Goal: Task Accomplishment & Management: Use online tool/utility

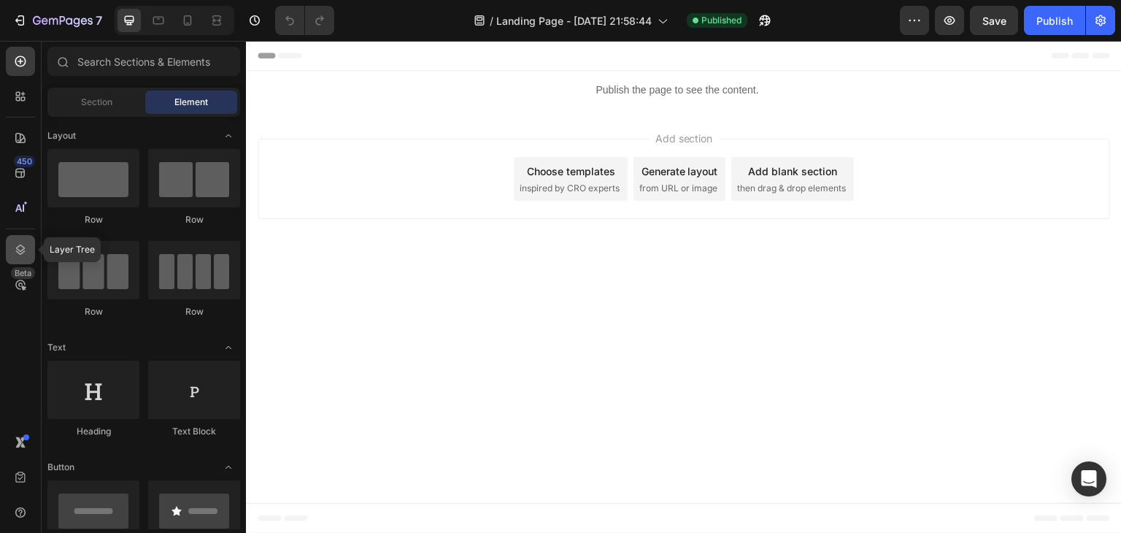
click at [23, 255] on icon at bounding box center [20, 249] width 15 height 15
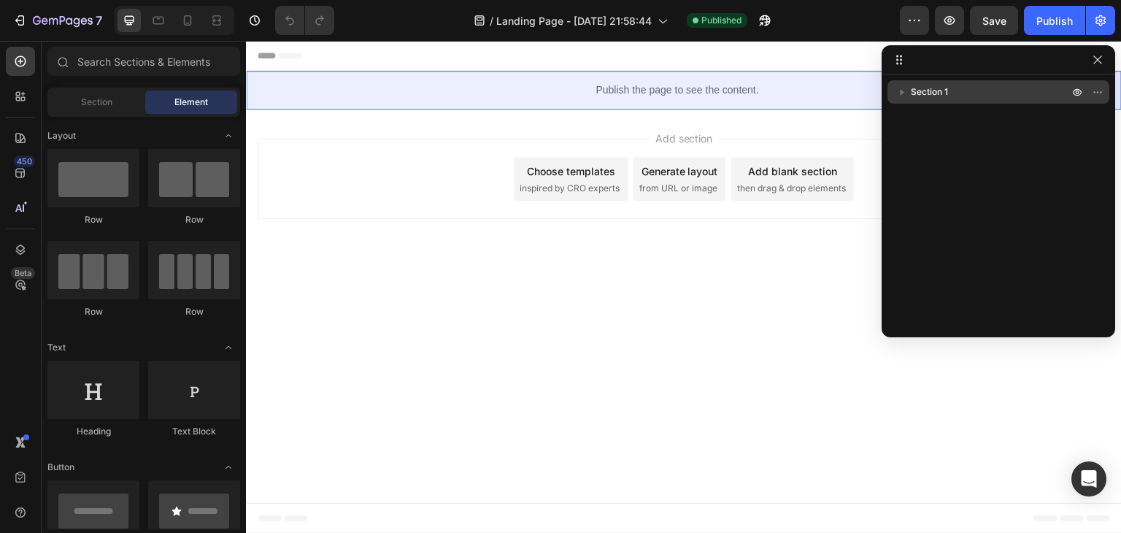
click at [915, 96] on span "Section 1" at bounding box center [929, 92] width 37 height 15
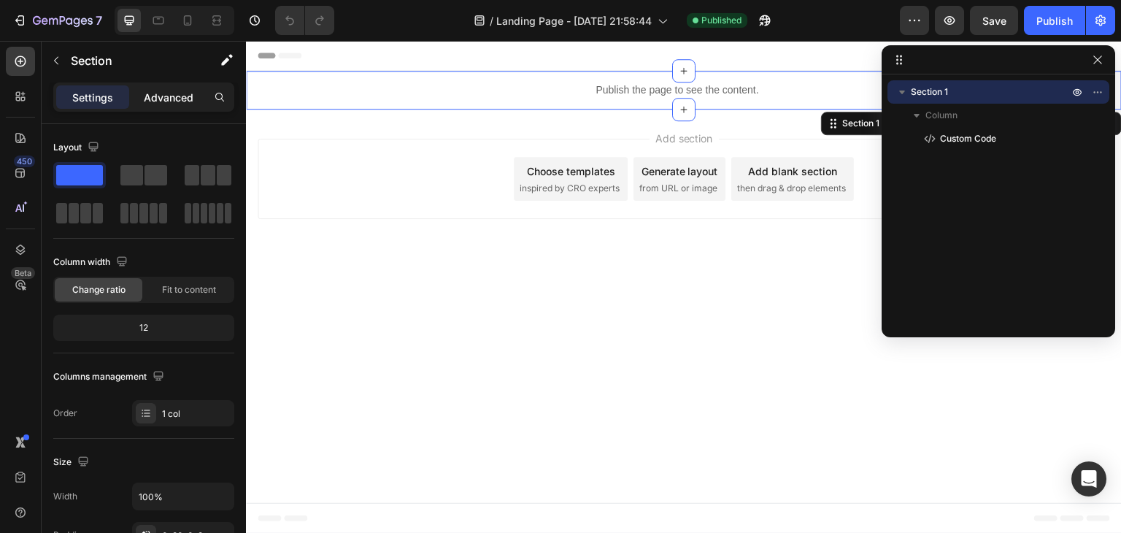
click at [179, 96] on p "Advanced" at bounding box center [169, 97] width 50 height 15
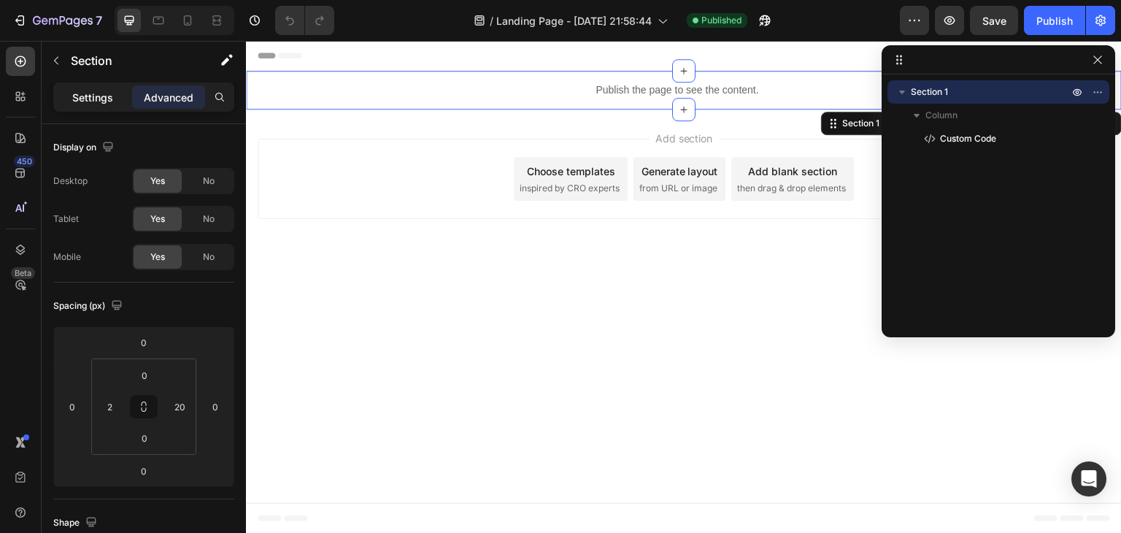
click at [75, 104] on p "Settings" at bounding box center [92, 97] width 41 height 15
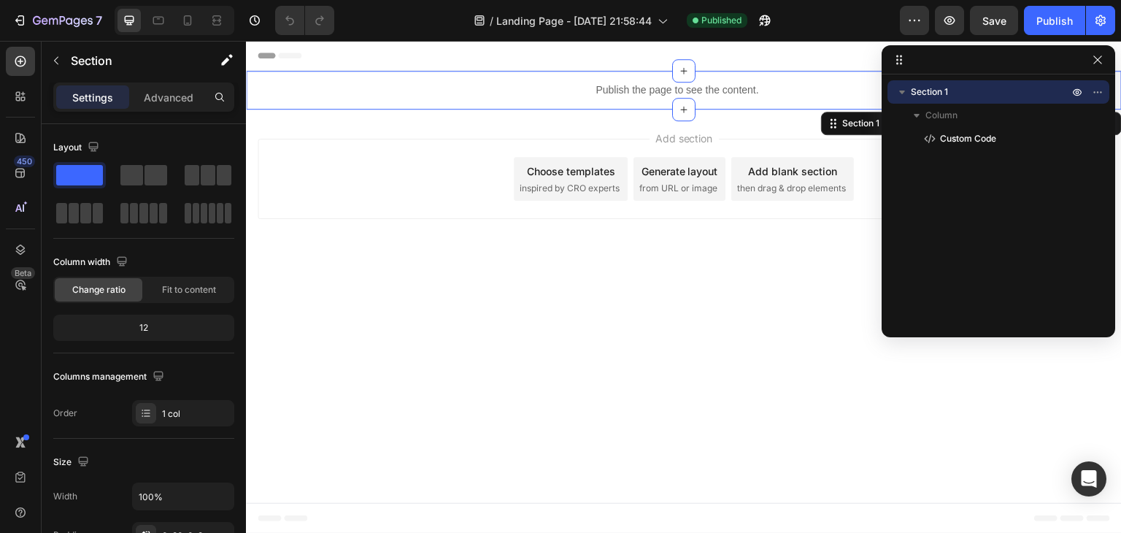
click at [966, 91] on p "Section 1" at bounding box center [991, 92] width 161 height 15
click at [166, 97] on p "Advanced" at bounding box center [169, 97] width 50 height 15
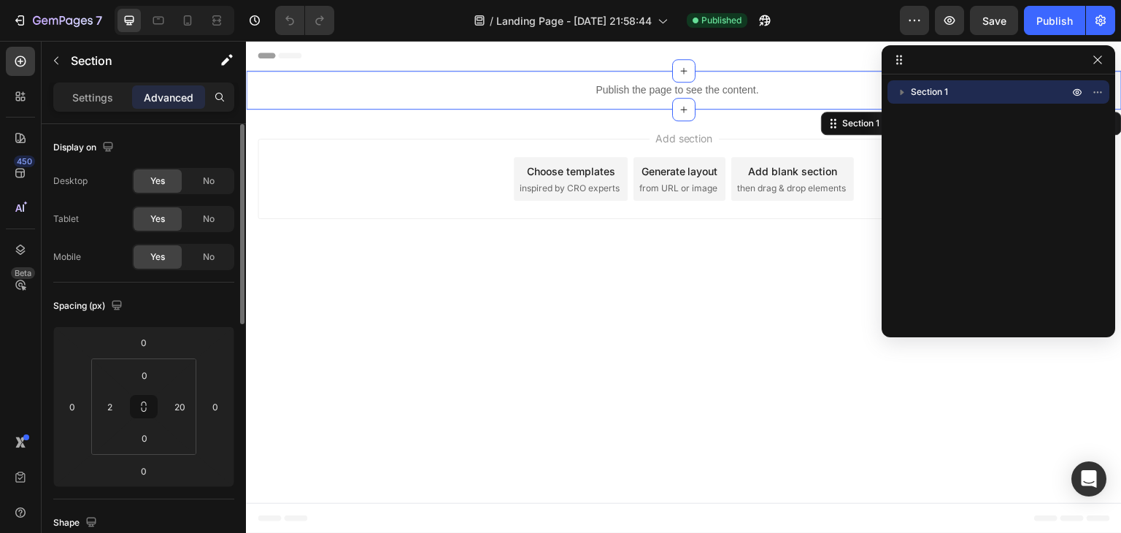
scroll to position [73, 0]
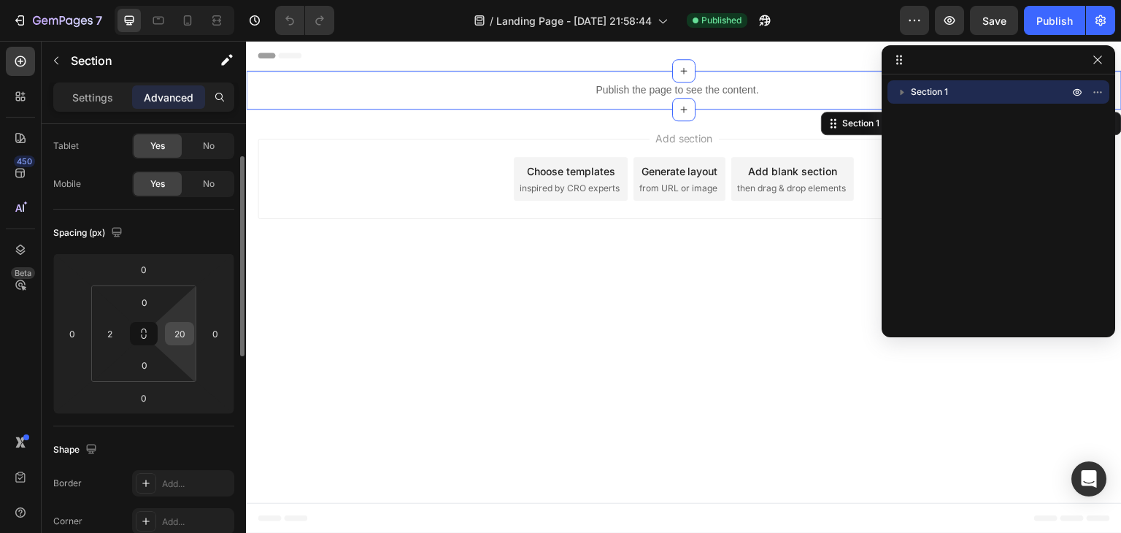
click at [179, 334] on input "20" at bounding box center [180, 334] width 22 height 22
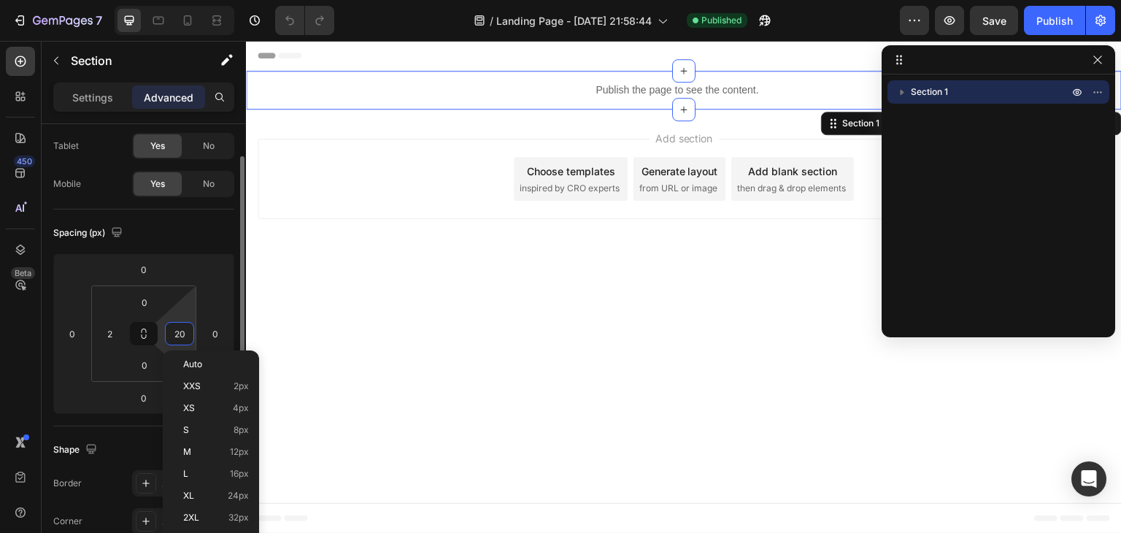
click at [179, 334] on input "20" at bounding box center [180, 334] width 22 height 22
click at [117, 335] on input "2" at bounding box center [110, 334] width 22 height 22
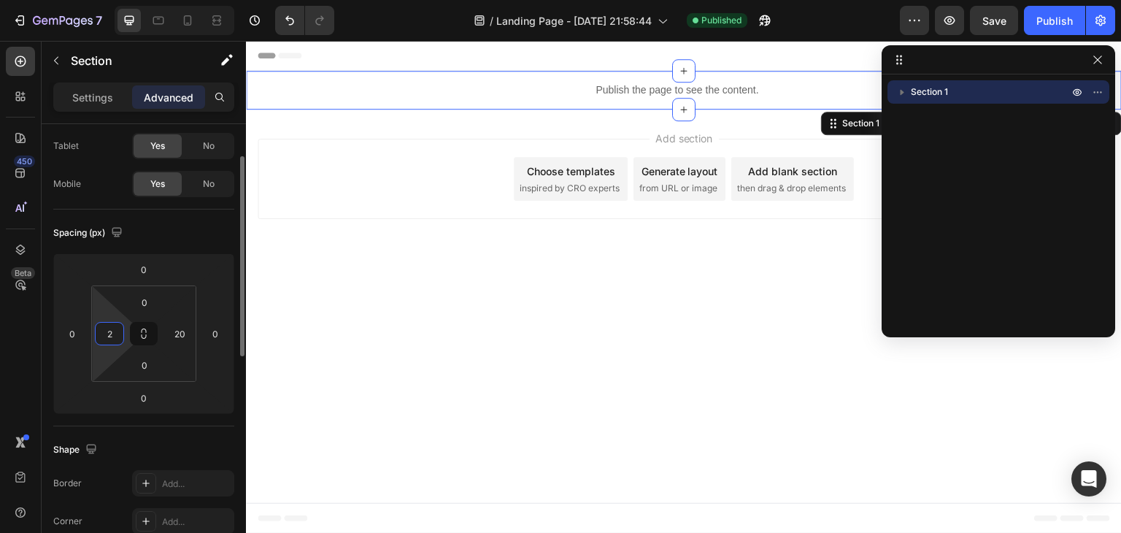
click at [117, 335] on input "2" at bounding box center [110, 334] width 22 height 22
type input "0"
click at [172, 338] on input "20" at bounding box center [180, 334] width 22 height 22
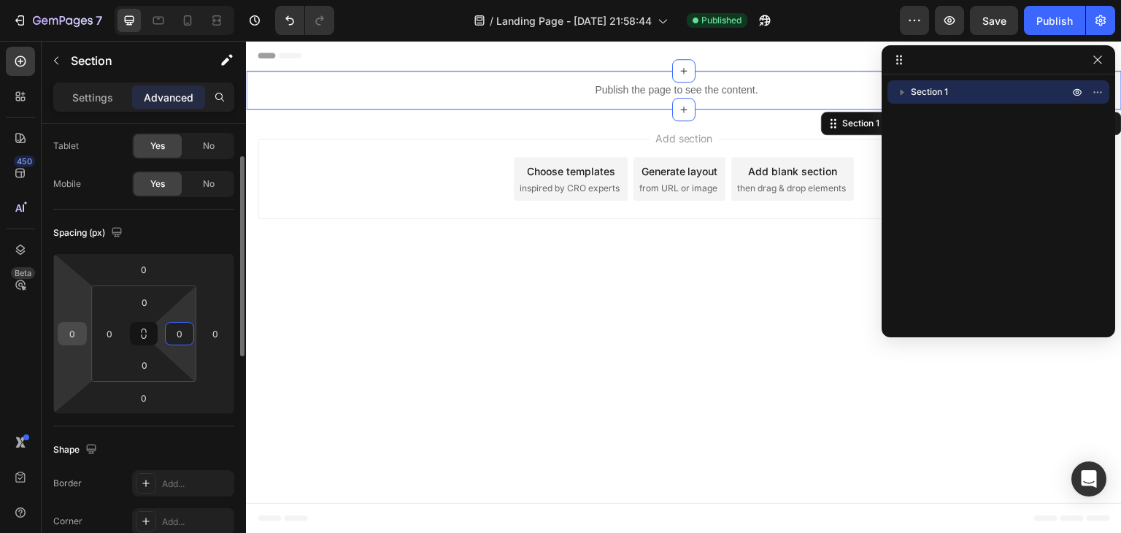
type input "0"
click at [63, 329] on input "0" at bounding box center [72, 334] width 22 height 22
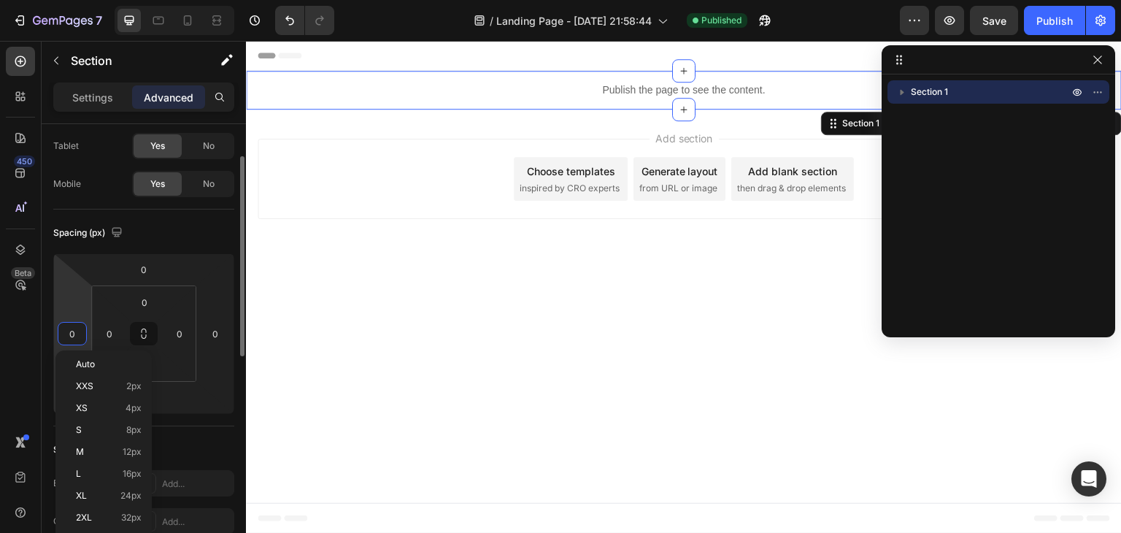
click at [63, 329] on input "0" at bounding box center [72, 334] width 22 height 22
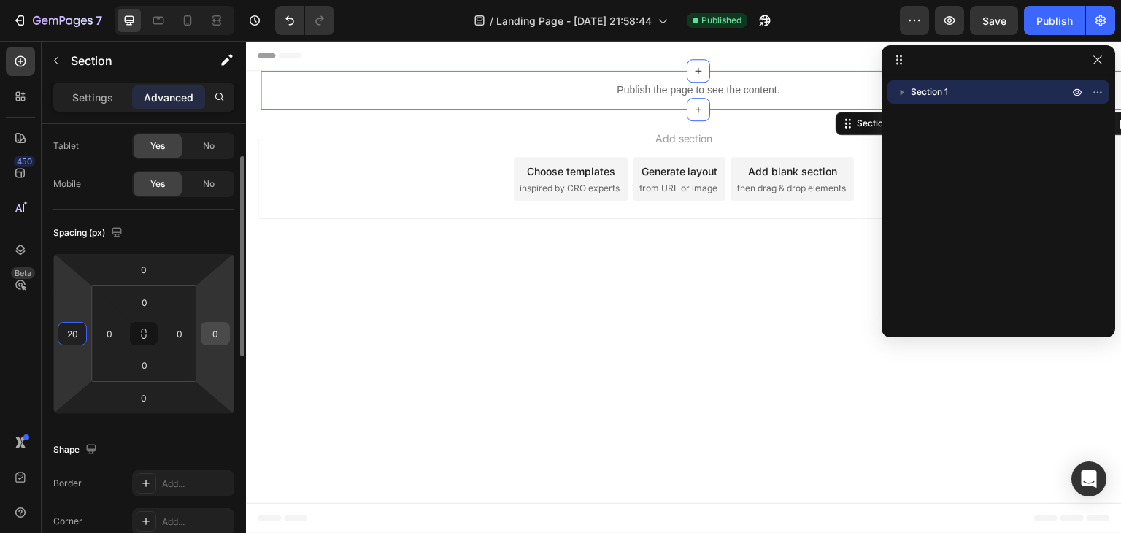
type input "20"
click at [210, 334] on input "0" at bounding box center [215, 334] width 22 height 22
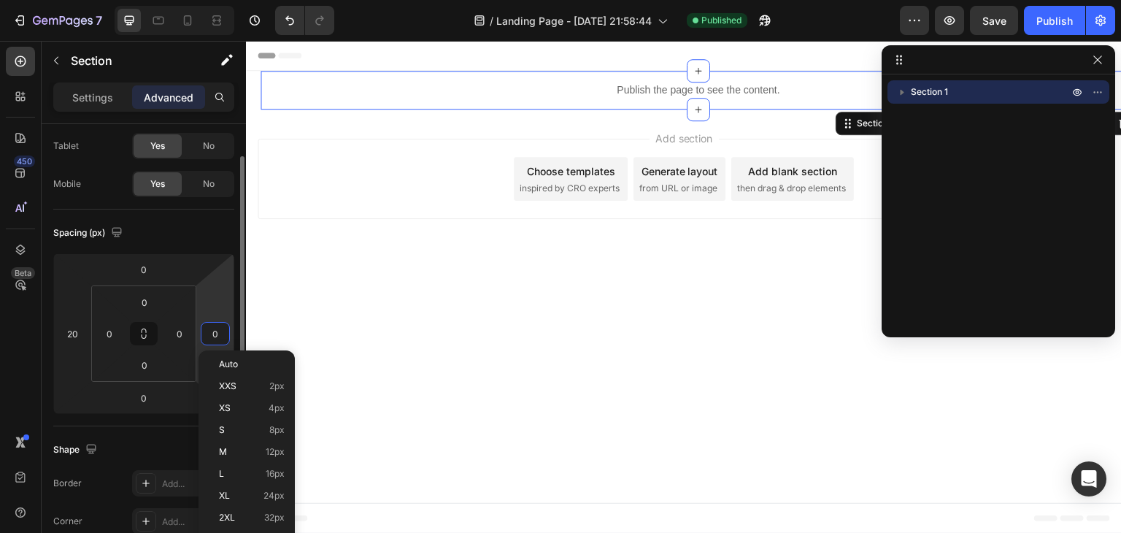
click at [210, 334] on input "0" at bounding box center [215, 334] width 22 height 22
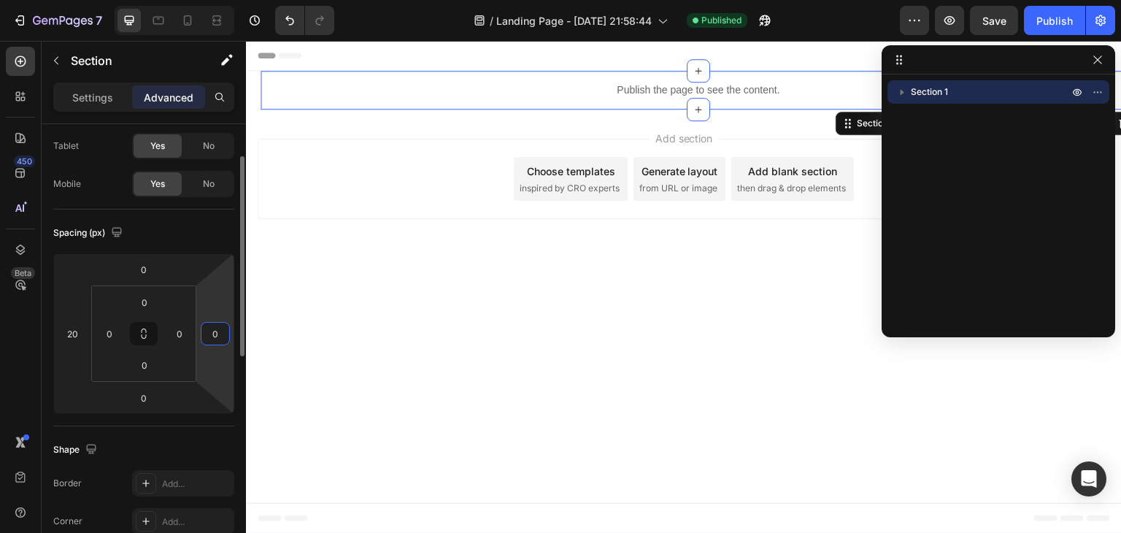
click at [210, 334] on input "0" at bounding box center [215, 334] width 22 height 22
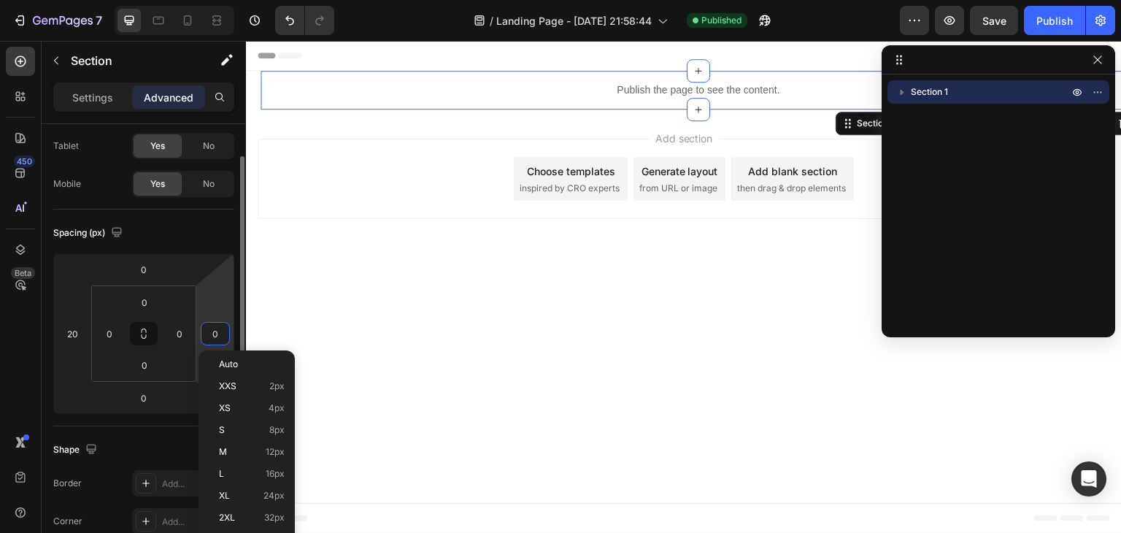
click at [210, 334] on input "0" at bounding box center [215, 334] width 22 height 22
click at [213, 334] on input "0" at bounding box center [215, 334] width 22 height 22
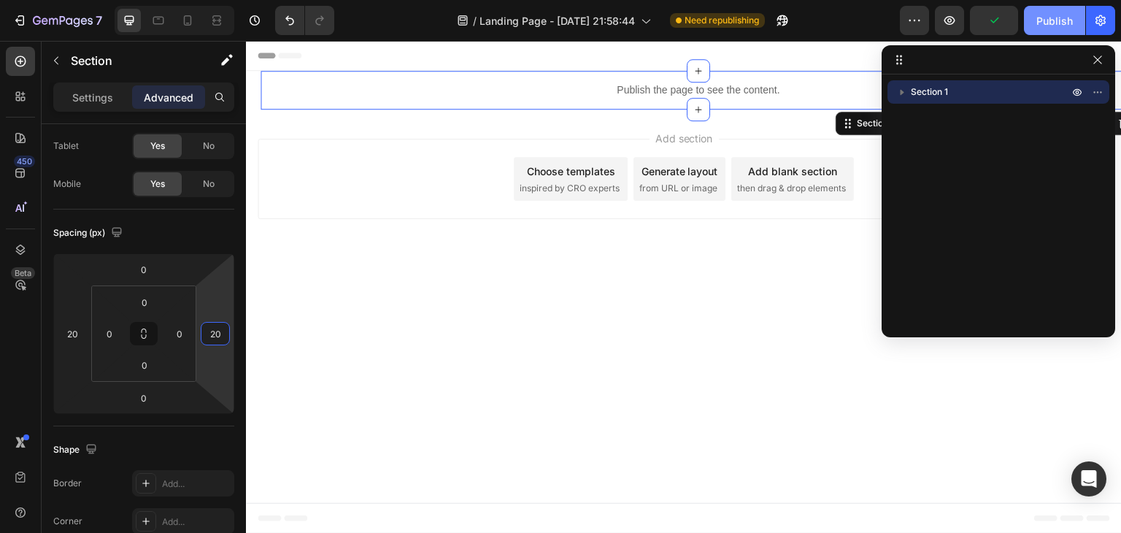
type input "20"
click at [1068, 19] on div "Publish" at bounding box center [1055, 20] width 36 height 15
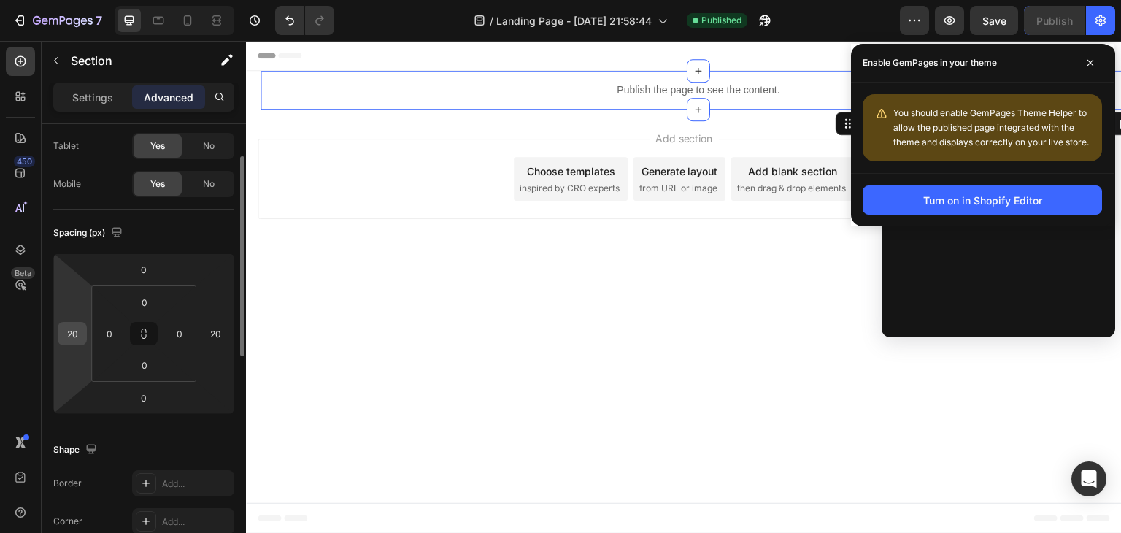
click at [68, 334] on input "20" at bounding box center [72, 334] width 22 height 22
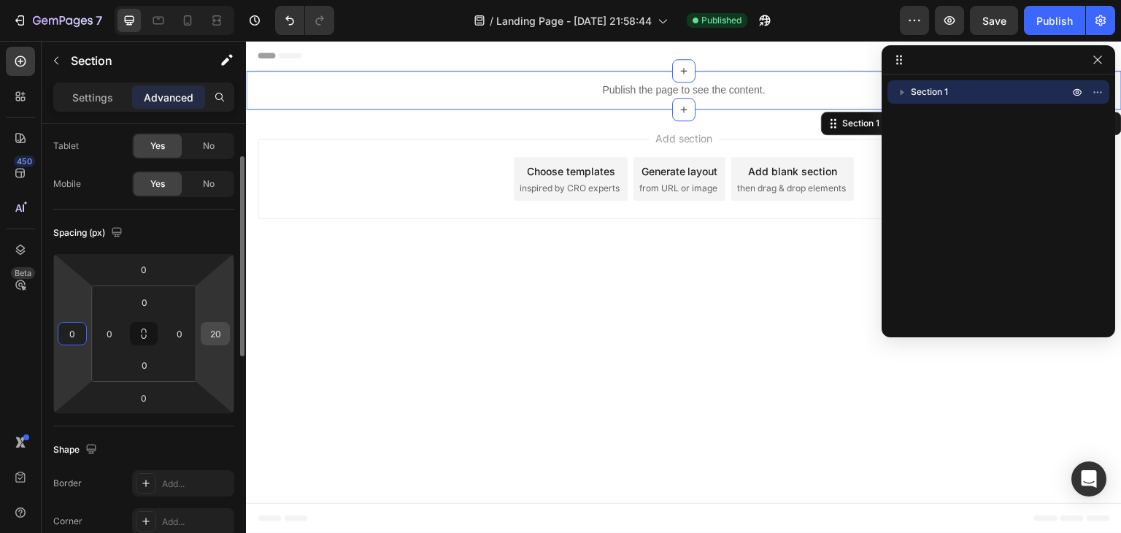
type input "0"
click at [212, 337] on input "20" at bounding box center [215, 334] width 22 height 22
type input "0"
click at [177, 226] on div "Spacing (px)" at bounding box center [143, 232] width 181 height 23
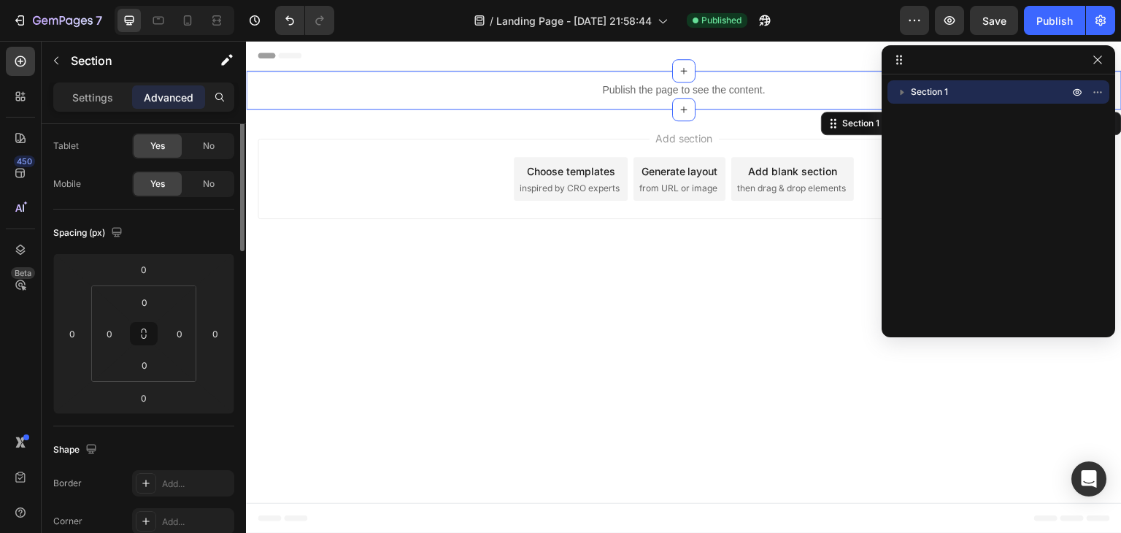
scroll to position [0, 0]
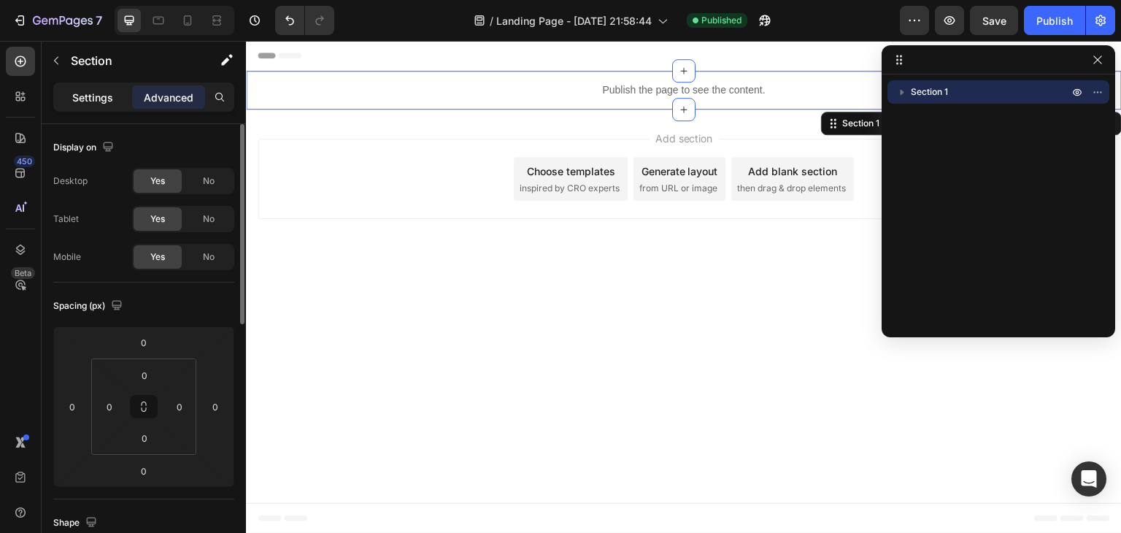
click at [87, 95] on p "Settings" at bounding box center [92, 97] width 41 height 15
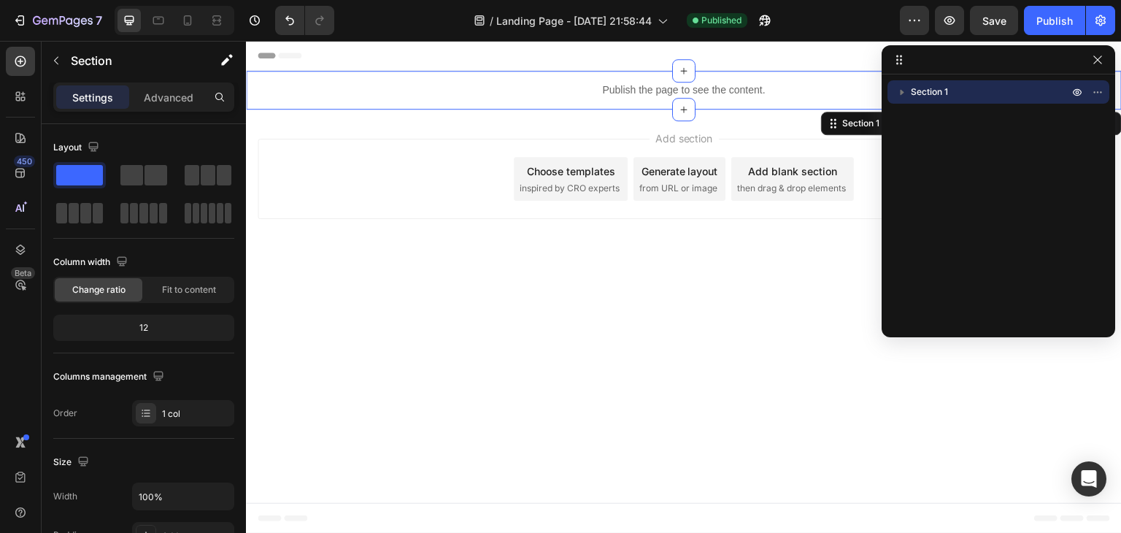
click at [915, 91] on span "Section 1" at bounding box center [929, 92] width 37 height 15
click at [52, 61] on icon "button" at bounding box center [56, 61] width 12 height 12
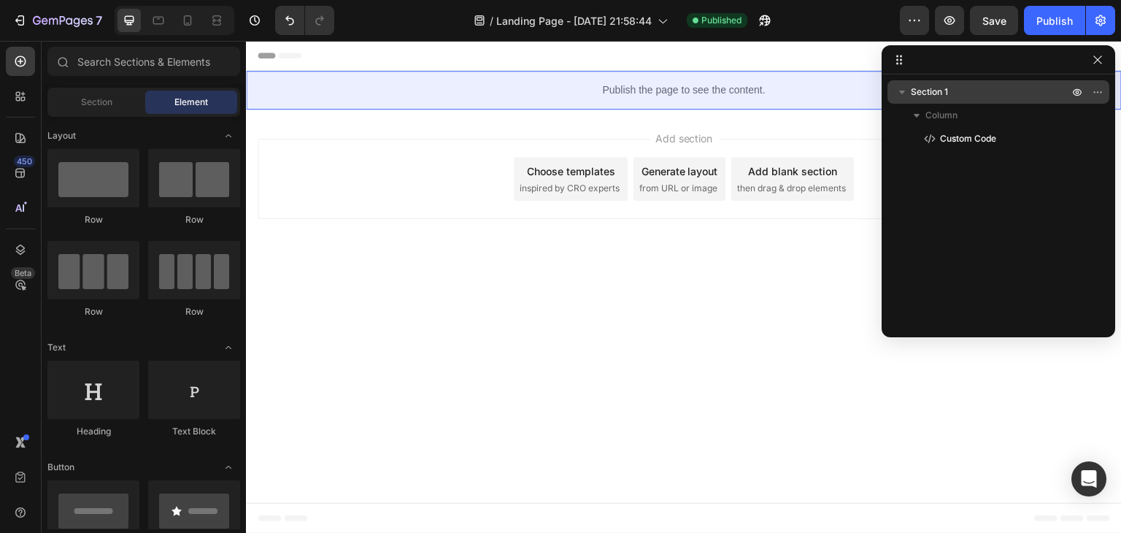
click at [961, 96] on p "Section 1" at bounding box center [991, 92] width 161 height 15
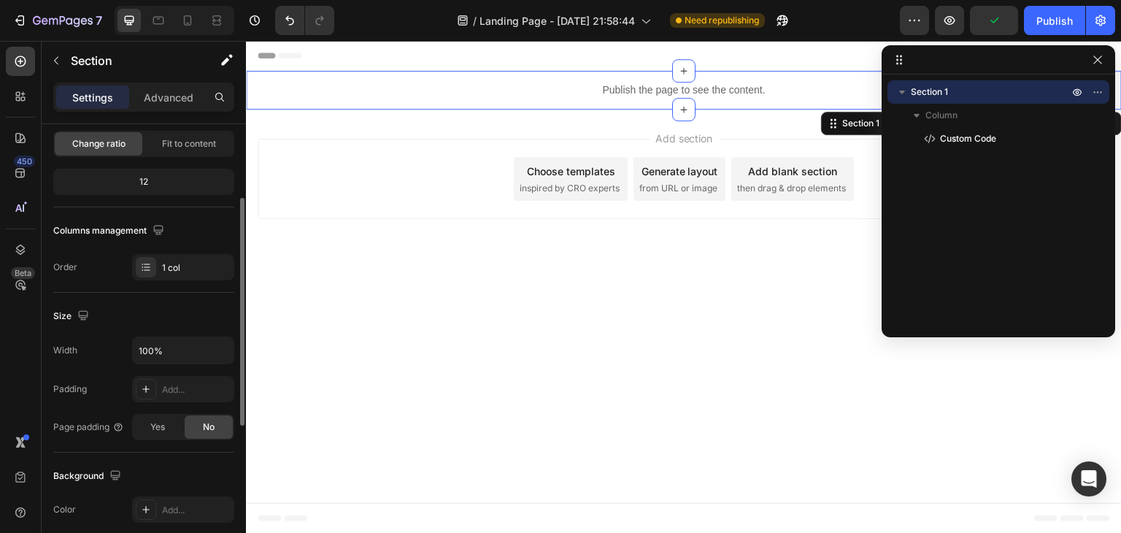
scroll to position [219, 0]
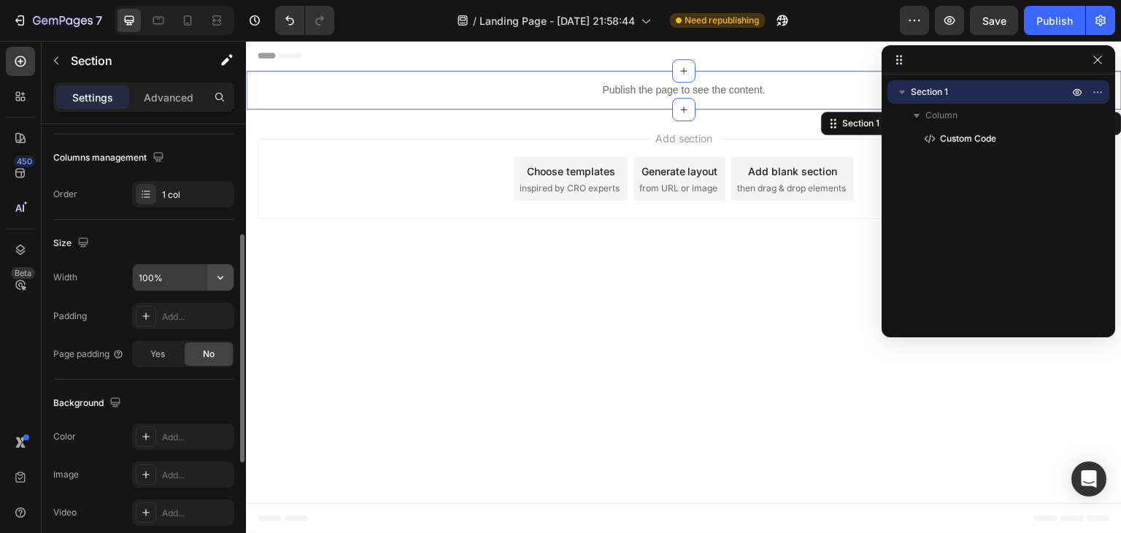
click at [216, 277] on icon "button" at bounding box center [220, 277] width 15 height 15
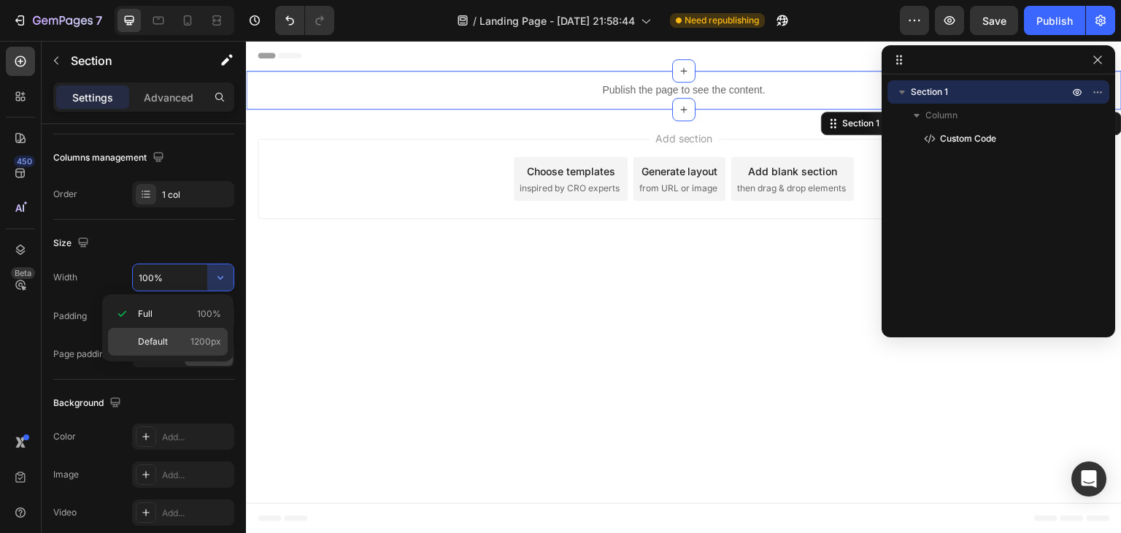
click at [145, 350] on div "Default 1200px" at bounding box center [168, 342] width 120 height 28
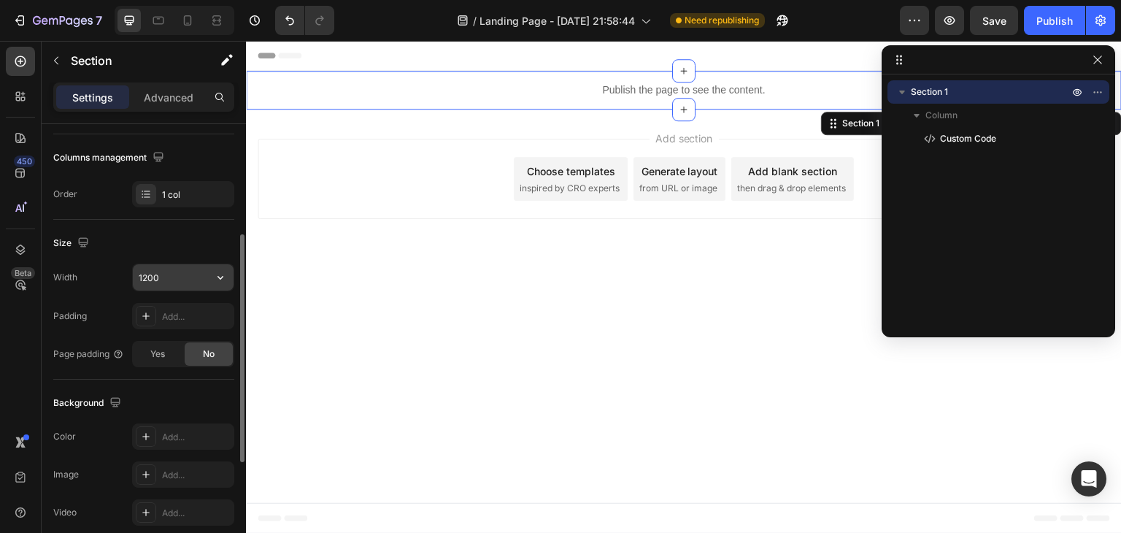
click at [172, 280] on input "1200" at bounding box center [183, 277] width 101 height 26
type input "1600"
click at [153, 232] on div "Size" at bounding box center [143, 242] width 181 height 23
click at [1048, 20] on div "Publish" at bounding box center [1055, 20] width 36 height 15
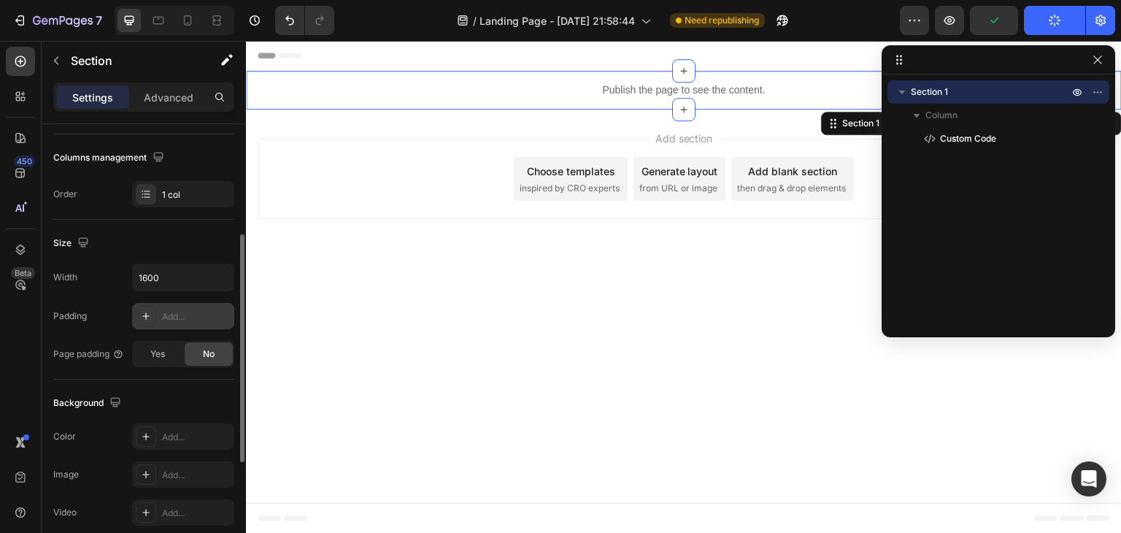
click at [163, 319] on div "Add..." at bounding box center [196, 316] width 69 height 13
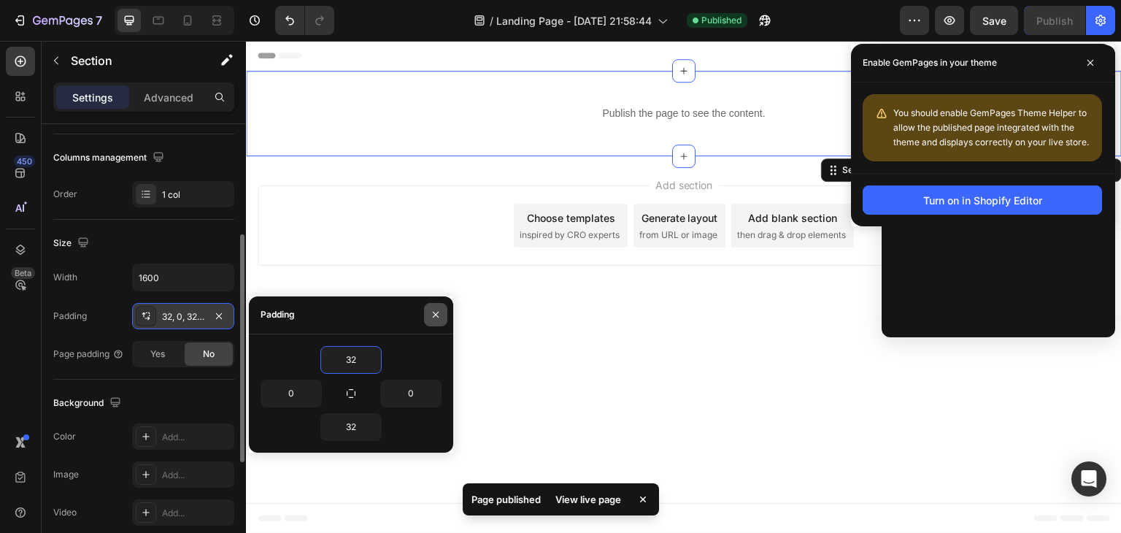
click at [439, 313] on icon "button" at bounding box center [436, 315] width 12 height 12
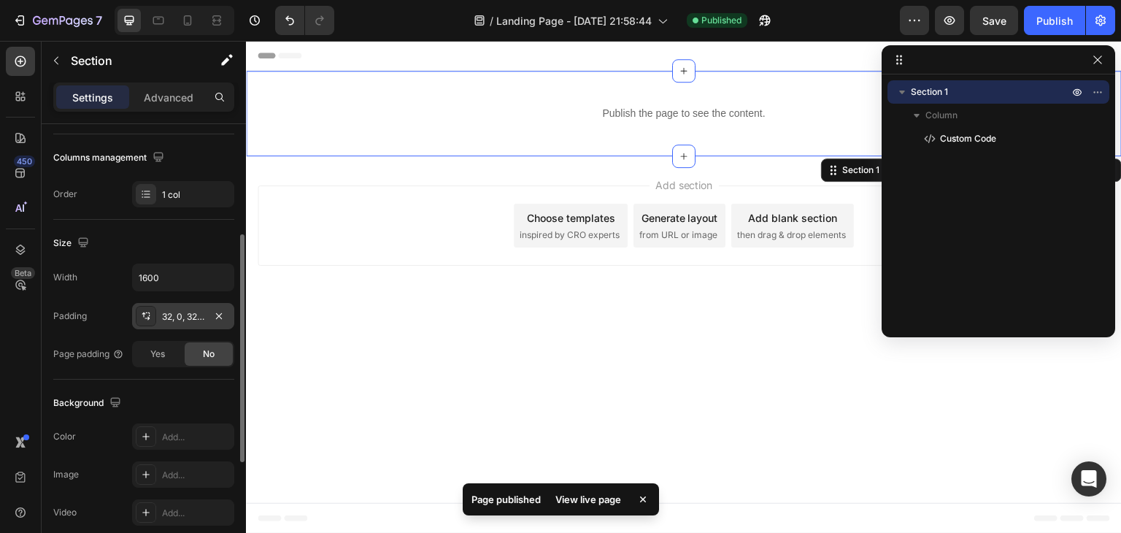
click at [175, 310] on div "32, 0, 32, 0" at bounding box center [183, 316] width 42 height 13
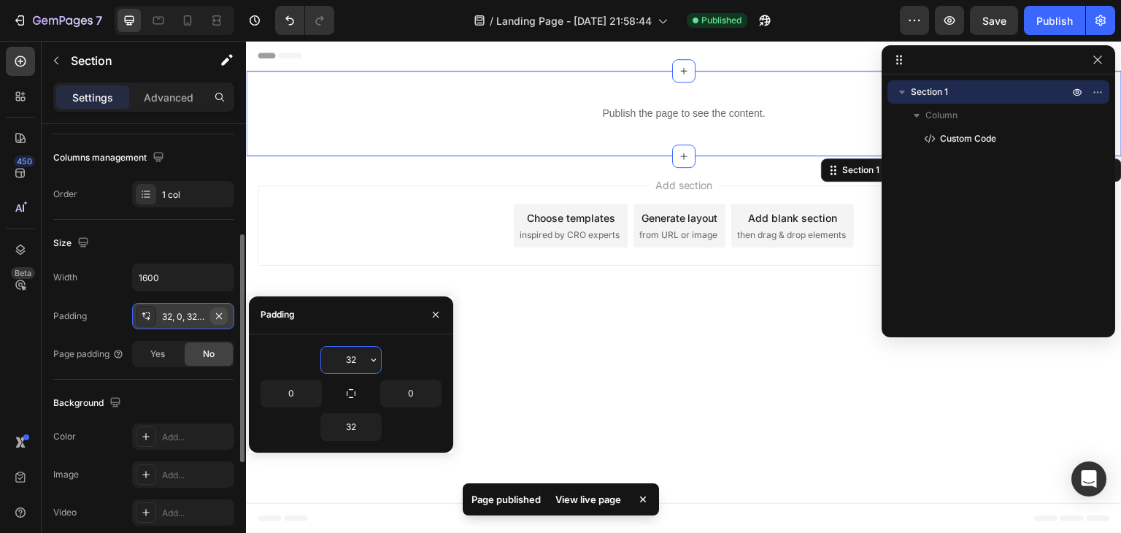
click at [216, 315] on icon "button" at bounding box center [219, 316] width 12 height 12
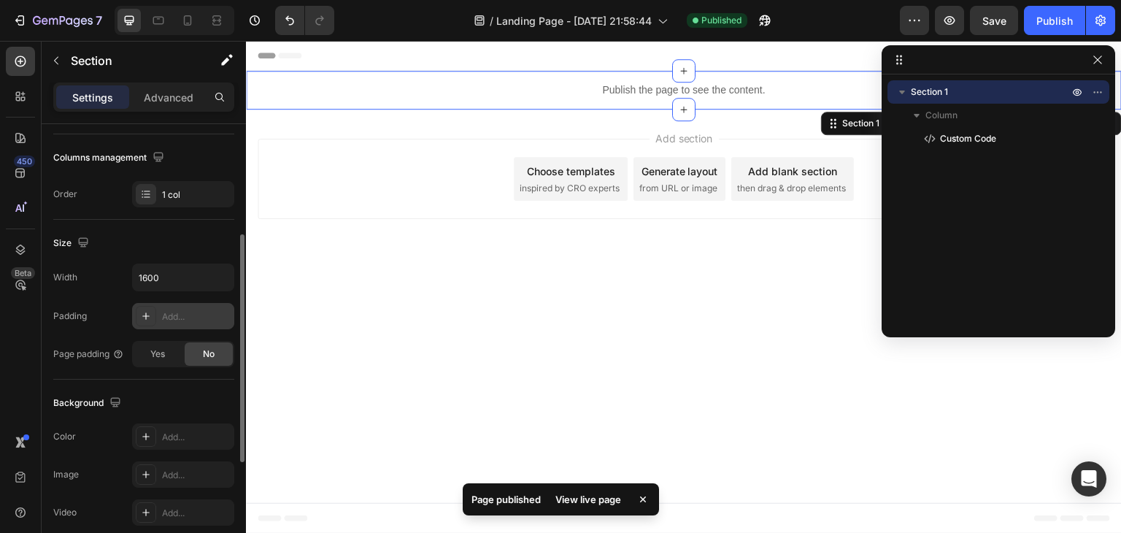
click at [120, 309] on div "Padding Add..." at bounding box center [143, 316] width 181 height 26
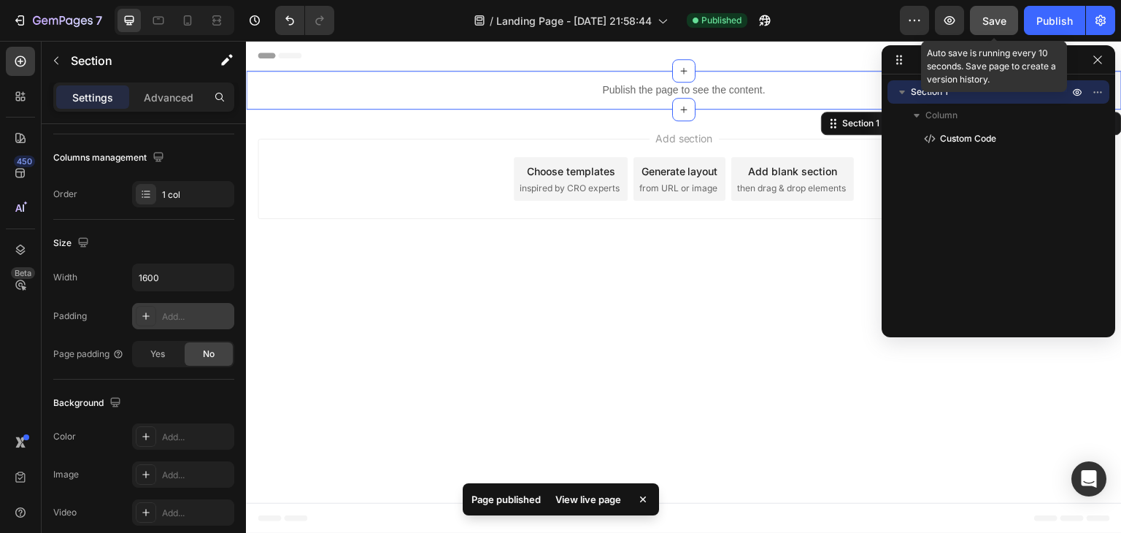
click at [999, 22] on span "Save" at bounding box center [995, 21] width 24 height 12
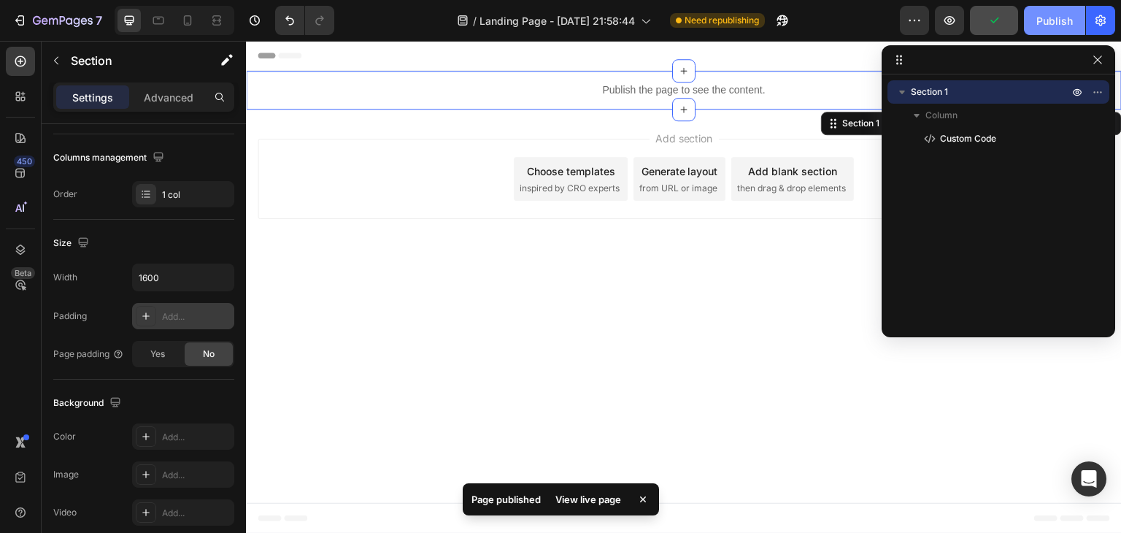
click at [1055, 22] on div "Publish" at bounding box center [1055, 20] width 36 height 15
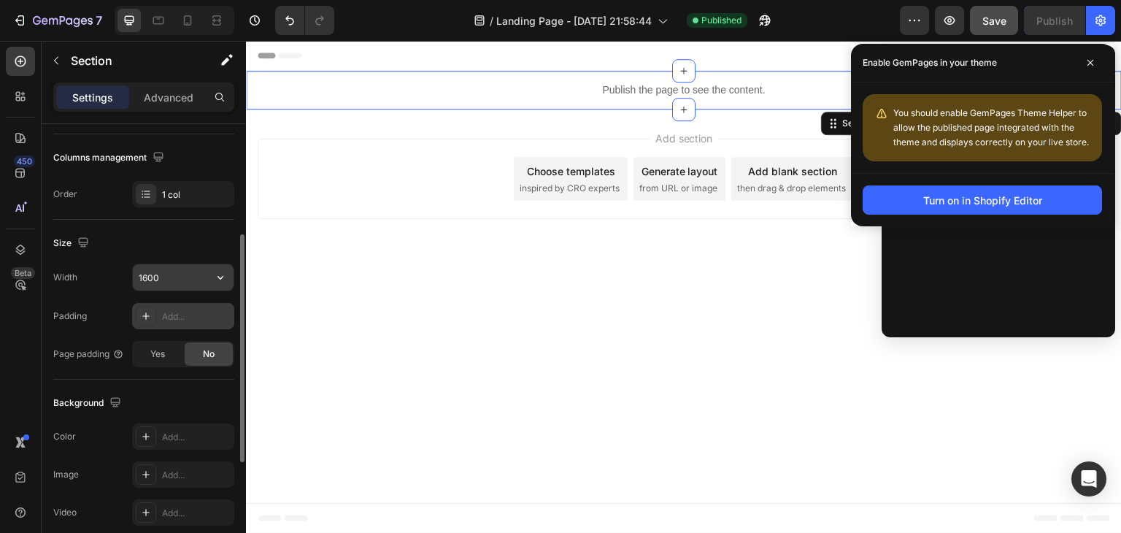
click at [183, 273] on input "1600" at bounding box center [183, 277] width 101 height 26
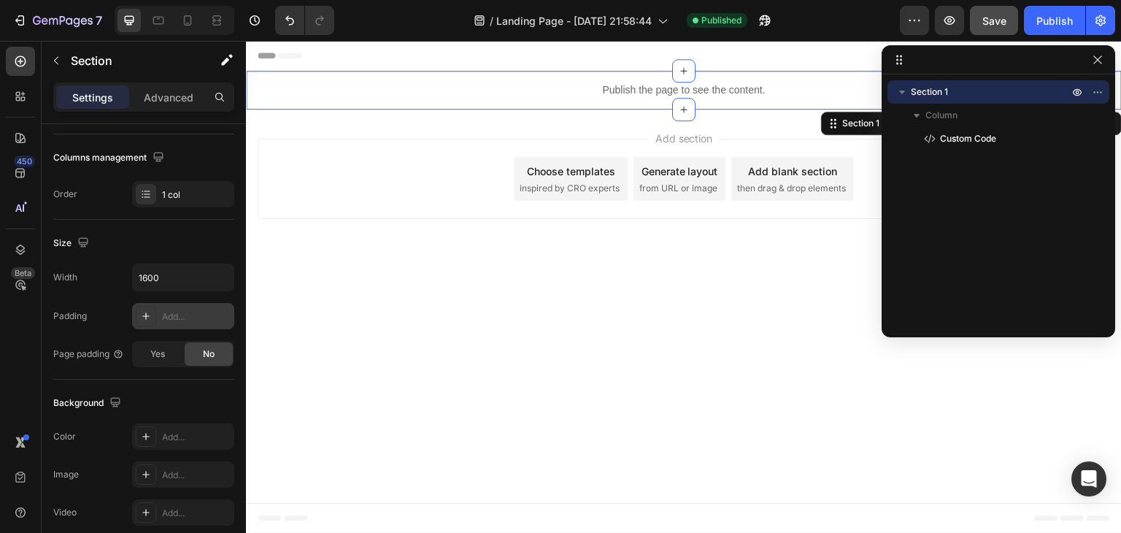
click at [150, 316] on icon at bounding box center [146, 316] width 12 height 12
type input "32"
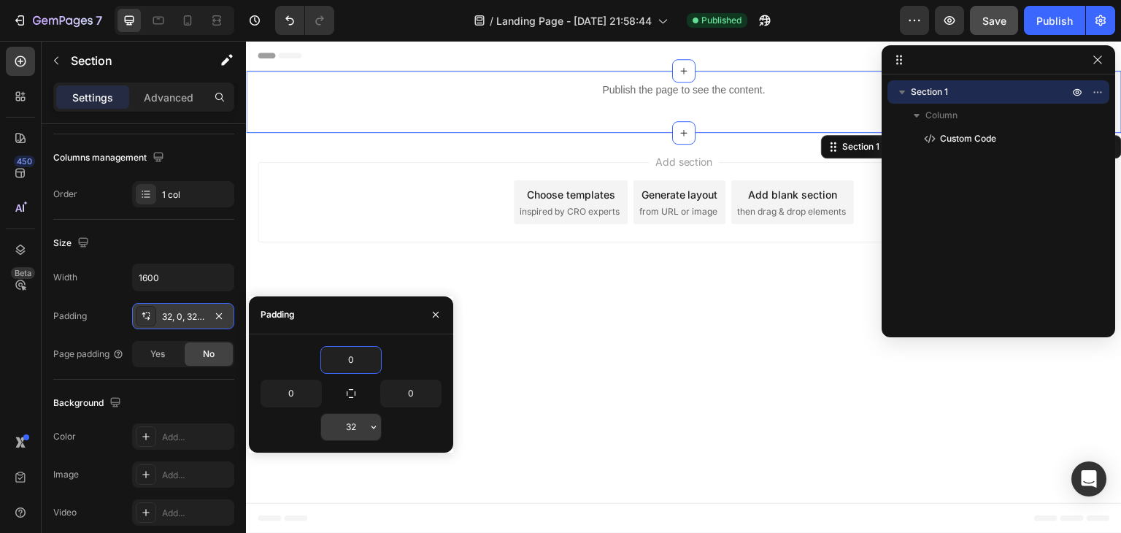
type input "0"
click at [347, 437] on input "32" at bounding box center [351, 427] width 60 height 26
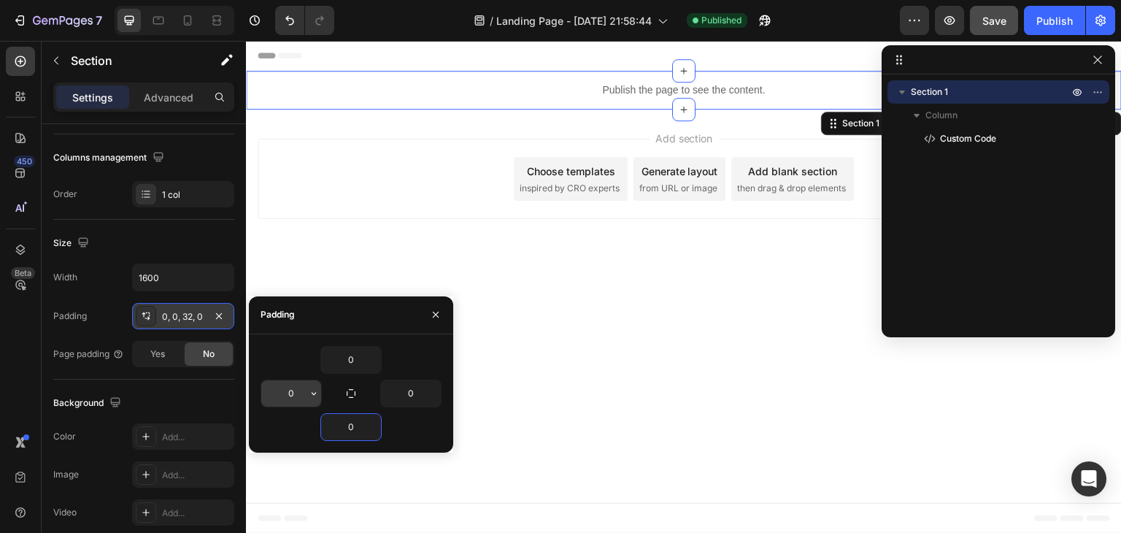
type input "0"
click at [282, 398] on input "0" at bounding box center [291, 393] width 60 height 26
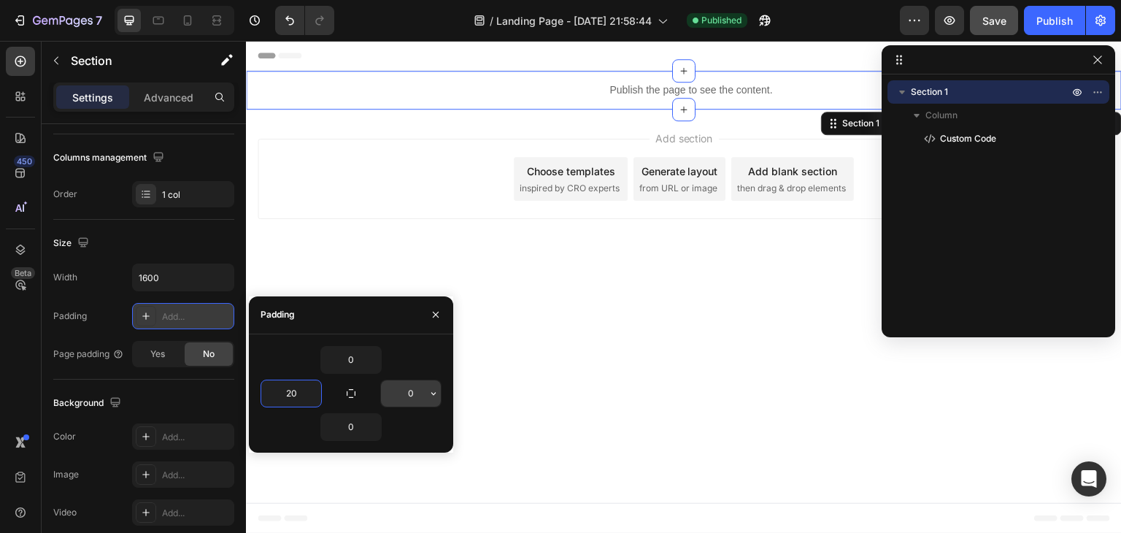
type input "20"
click at [395, 400] on input "0" at bounding box center [411, 393] width 60 height 26
click at [401, 397] on input "0" at bounding box center [411, 393] width 60 height 26
type input "20"
click at [1055, 23] on div "Publish" at bounding box center [1055, 20] width 36 height 15
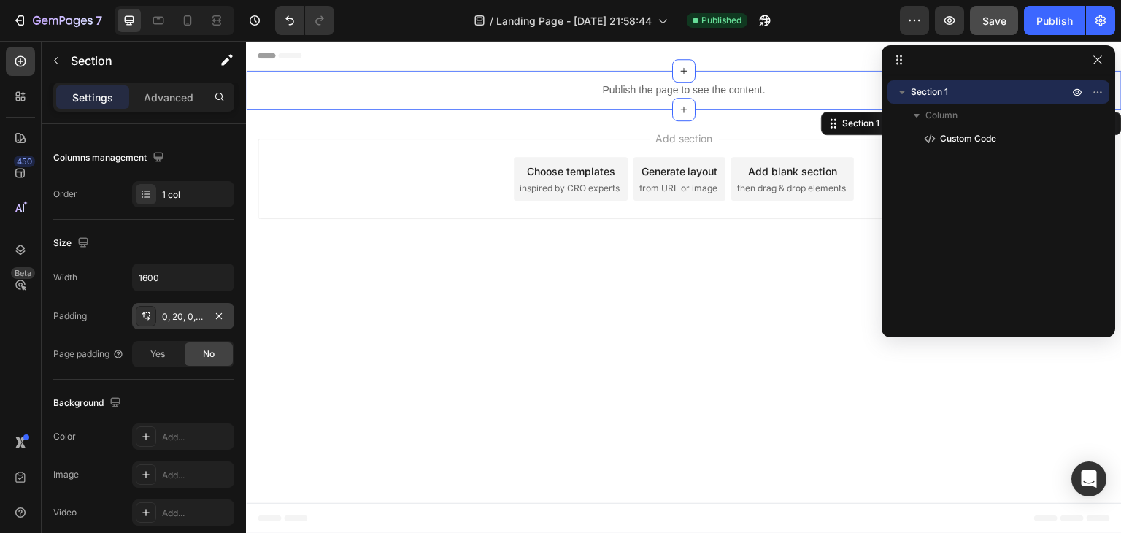
click at [150, 318] on icon at bounding box center [146, 316] width 12 height 12
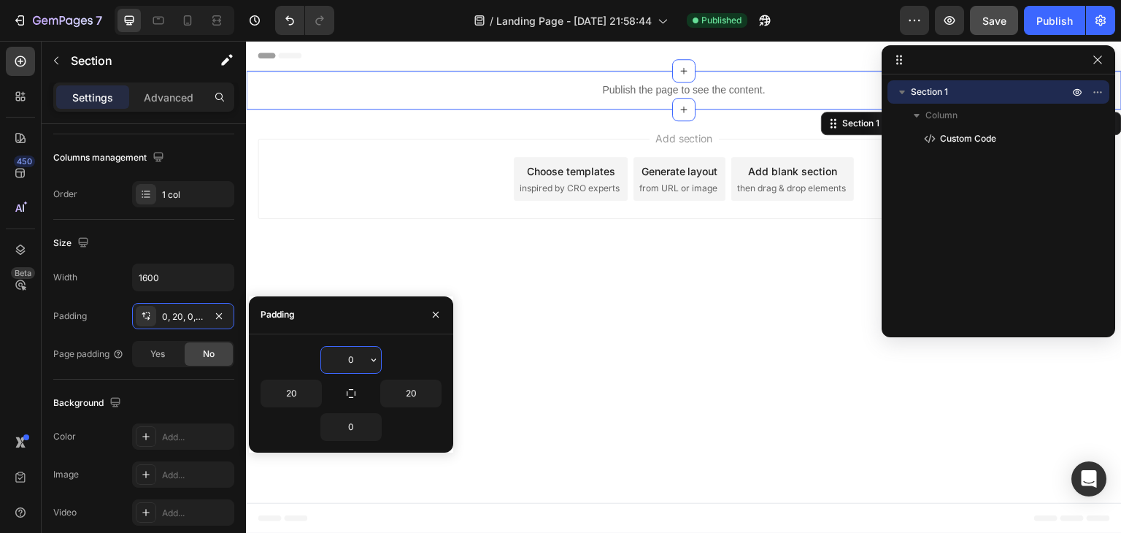
click at [351, 363] on input "0" at bounding box center [351, 360] width 60 height 26
click at [342, 363] on input "0" at bounding box center [351, 360] width 60 height 26
type input "20"
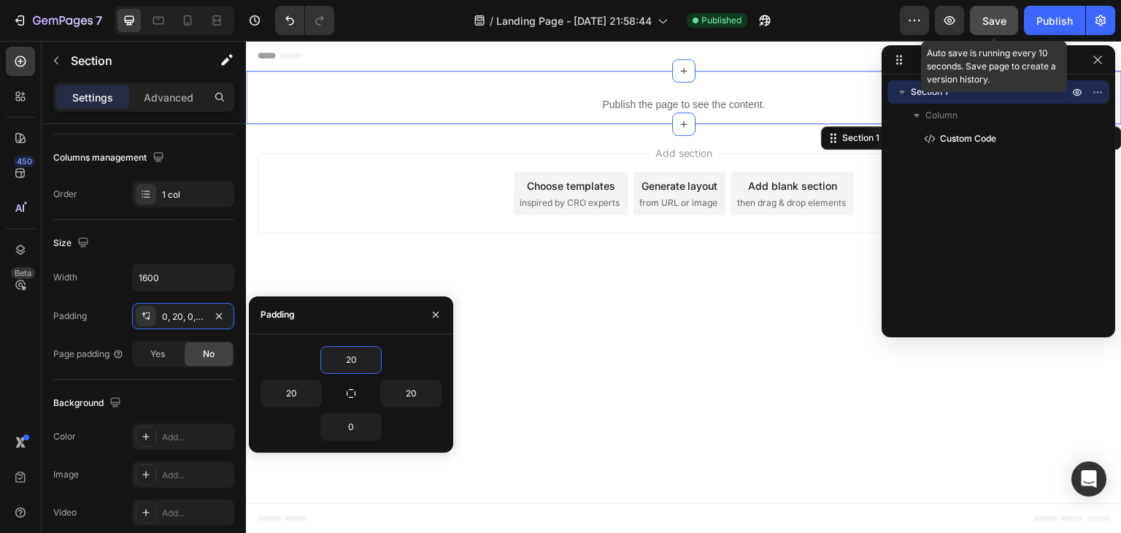
click at [997, 22] on span "Save" at bounding box center [995, 21] width 24 height 12
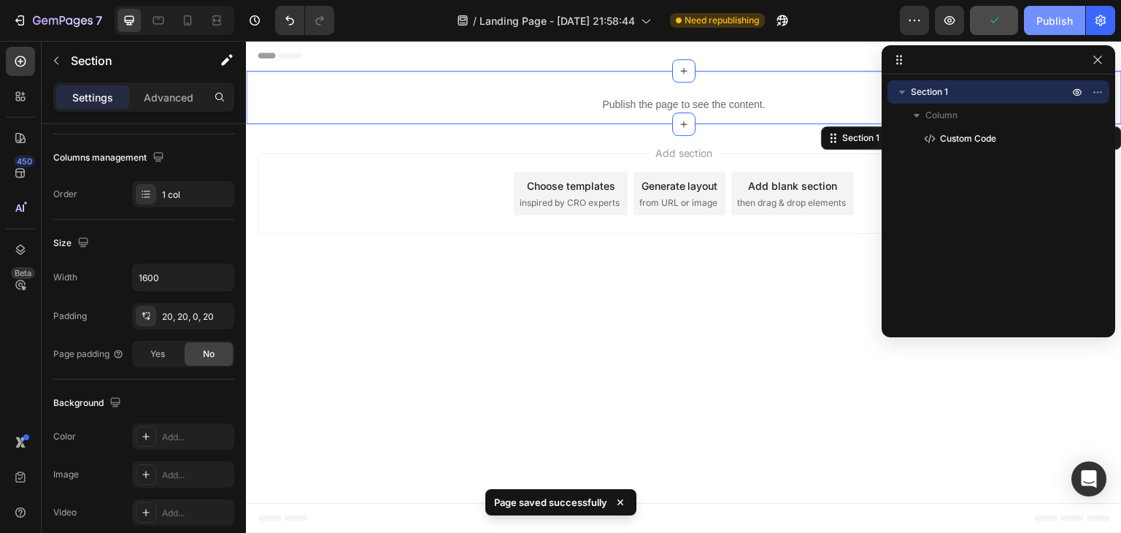
click at [1040, 20] on div "Publish" at bounding box center [1055, 20] width 36 height 15
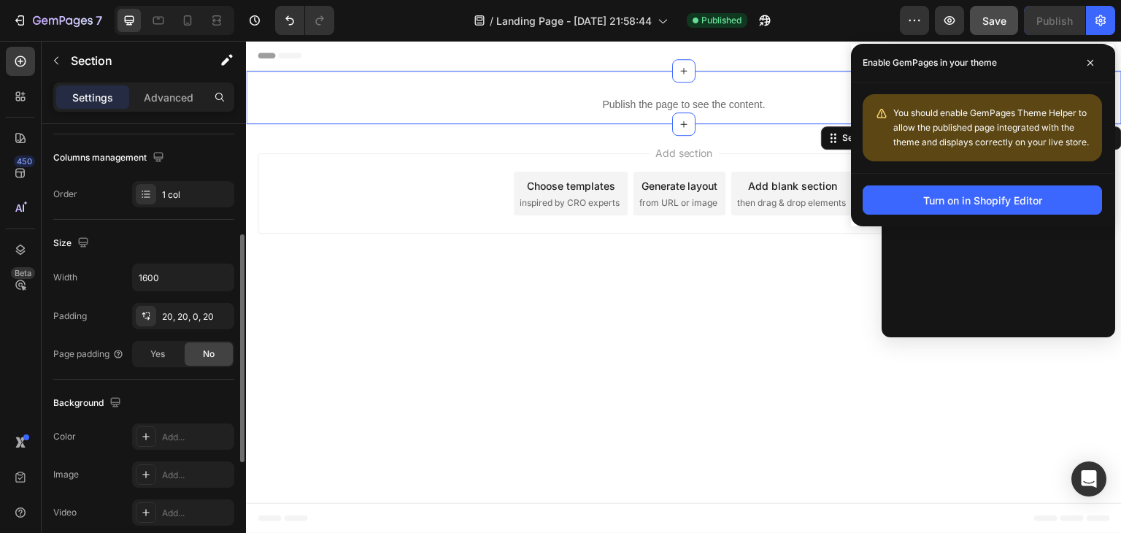
scroll to position [0, 0]
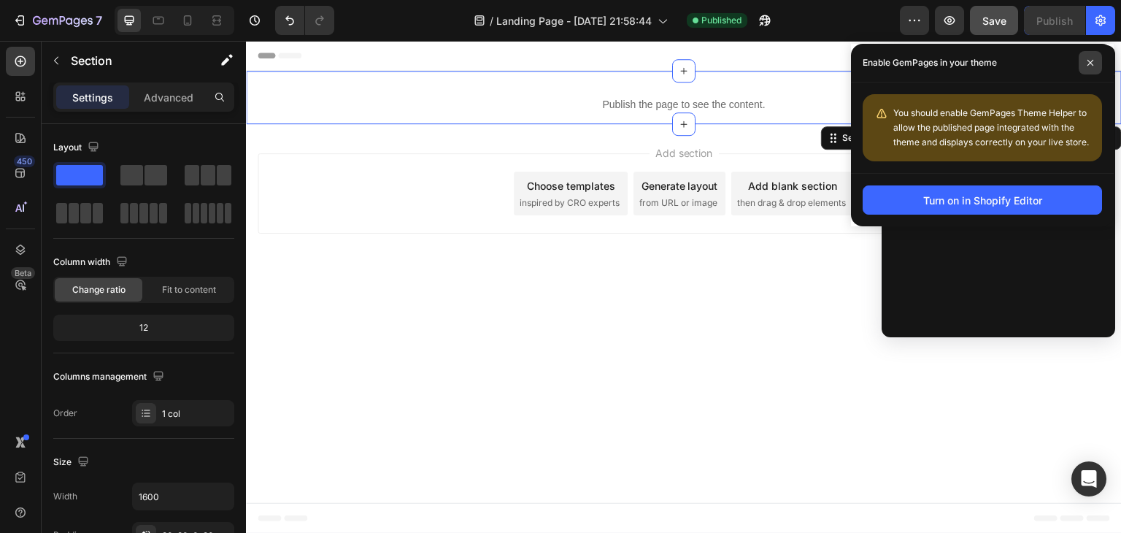
click at [1091, 66] on icon at bounding box center [1090, 62] width 7 height 7
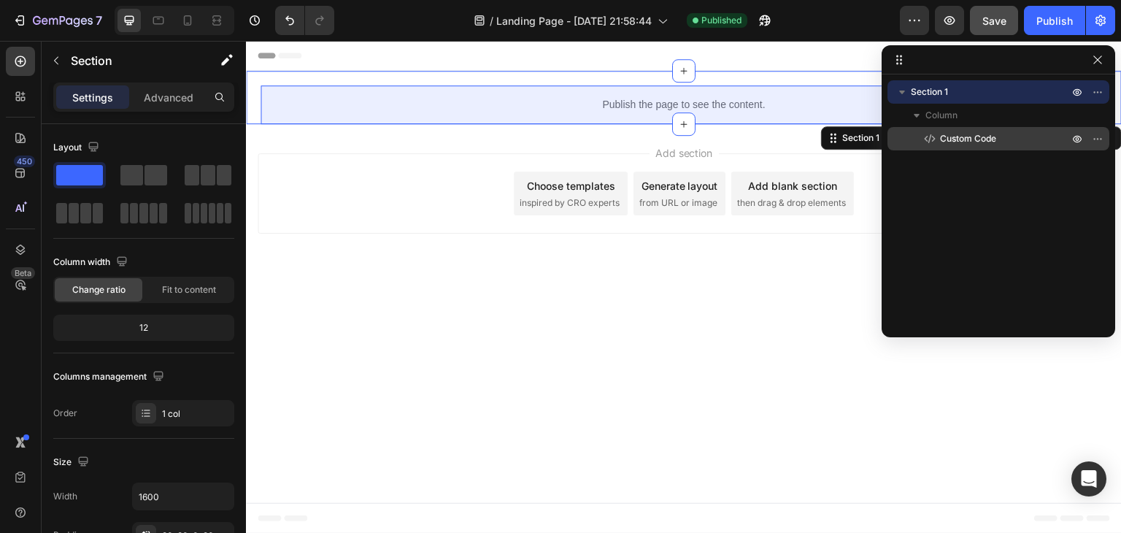
click at [950, 137] on span "Custom Code" at bounding box center [968, 138] width 56 height 15
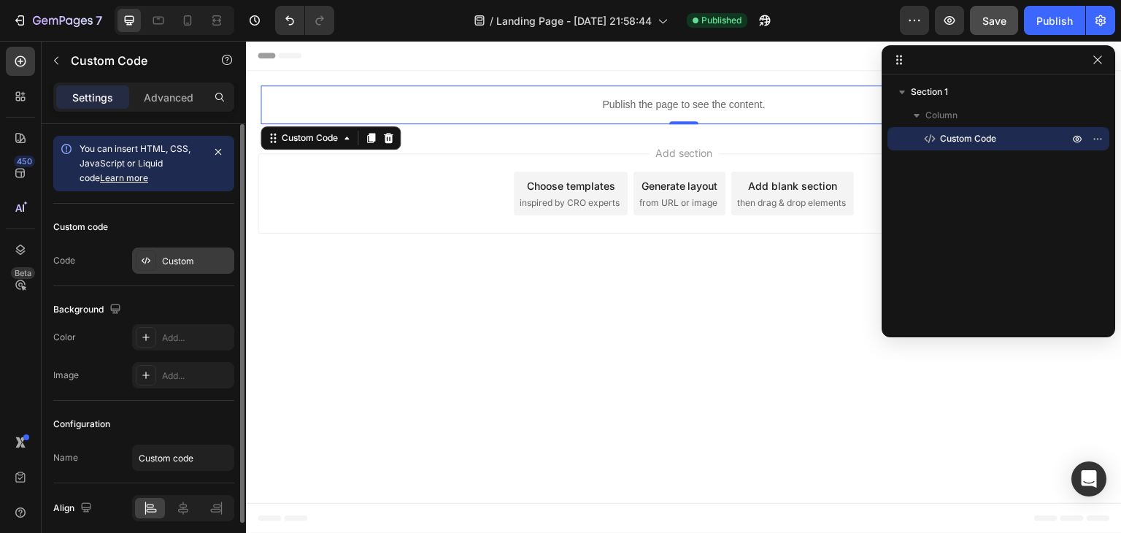
click at [179, 255] on div "Custom" at bounding box center [196, 261] width 69 height 13
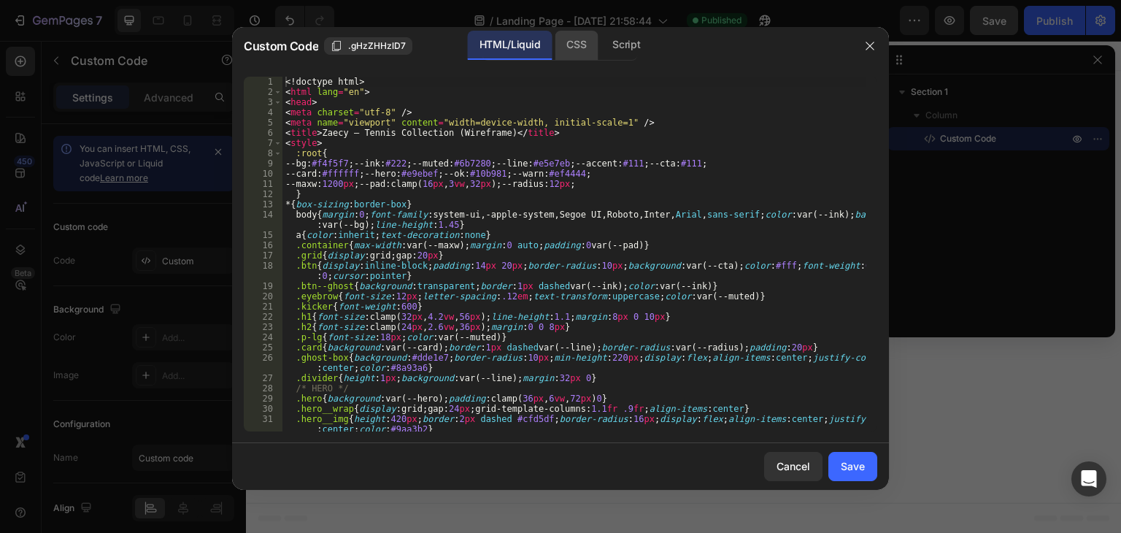
click at [601, 47] on div "CSS" at bounding box center [626, 45] width 51 height 29
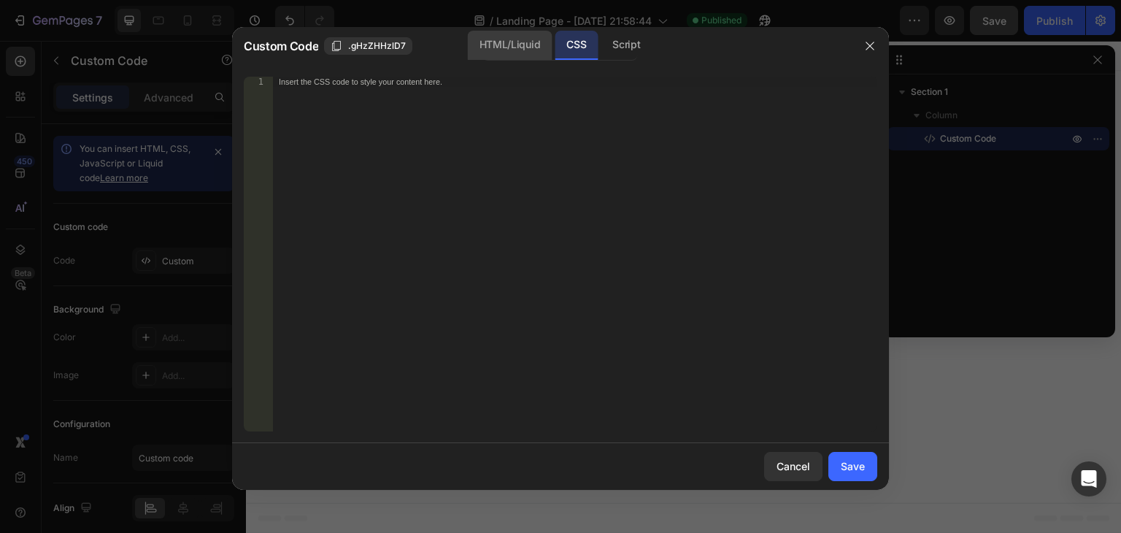
click at [526, 50] on div "HTML/Liquid" at bounding box center [510, 45] width 84 height 29
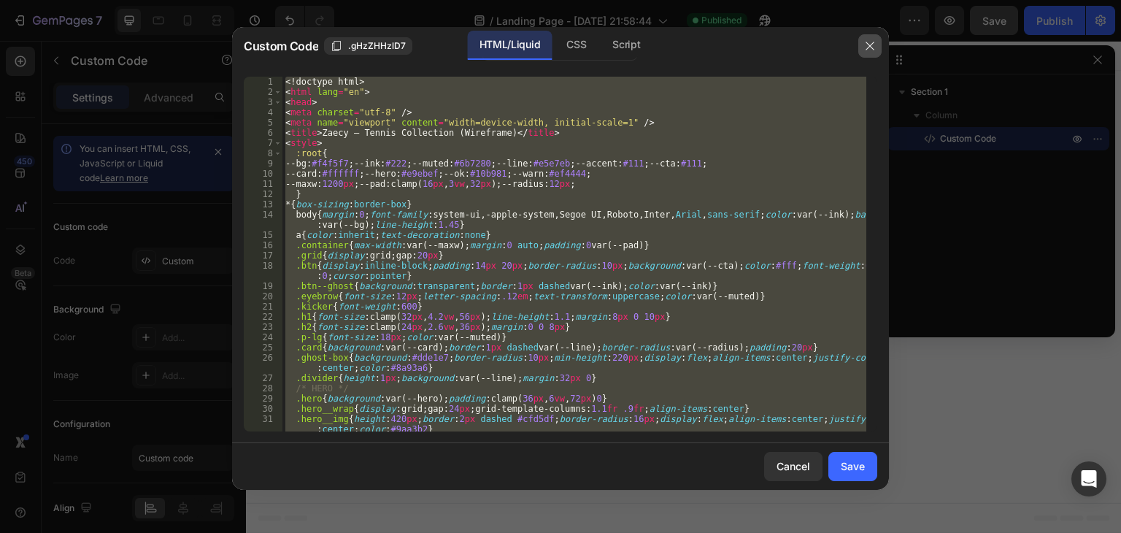
click at [872, 48] on icon "button" at bounding box center [870, 46] width 12 height 12
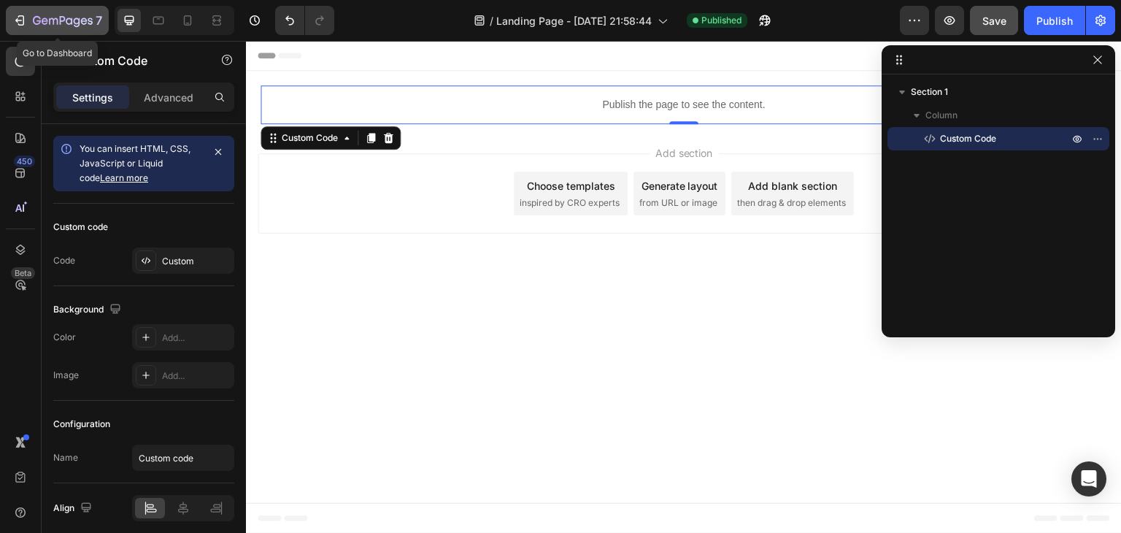
click at [23, 25] on icon "button" at bounding box center [19, 20] width 15 height 15
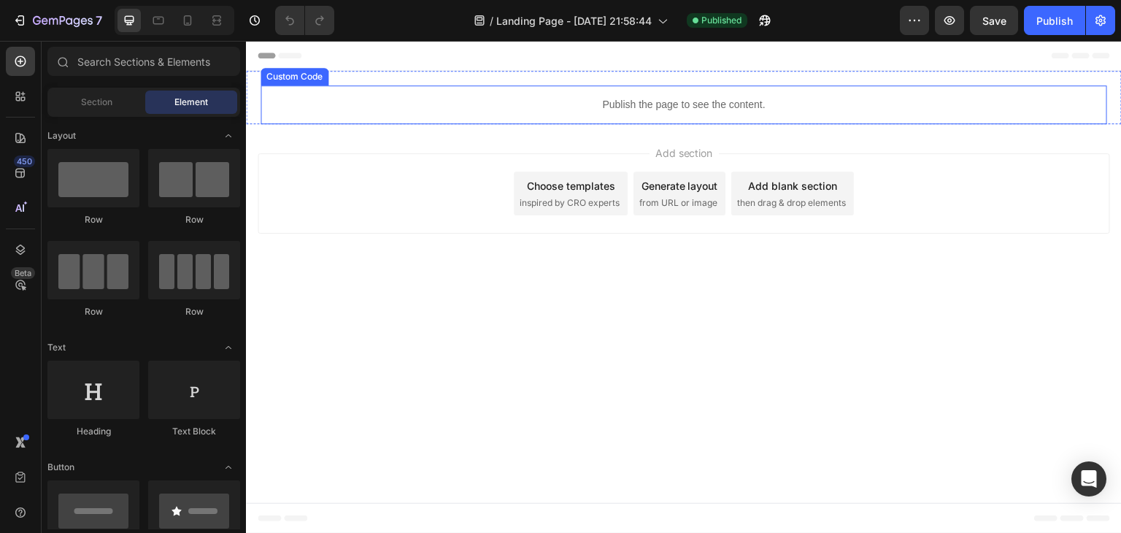
click at [544, 106] on p "Publish the page to see the content." at bounding box center [684, 104] width 847 height 15
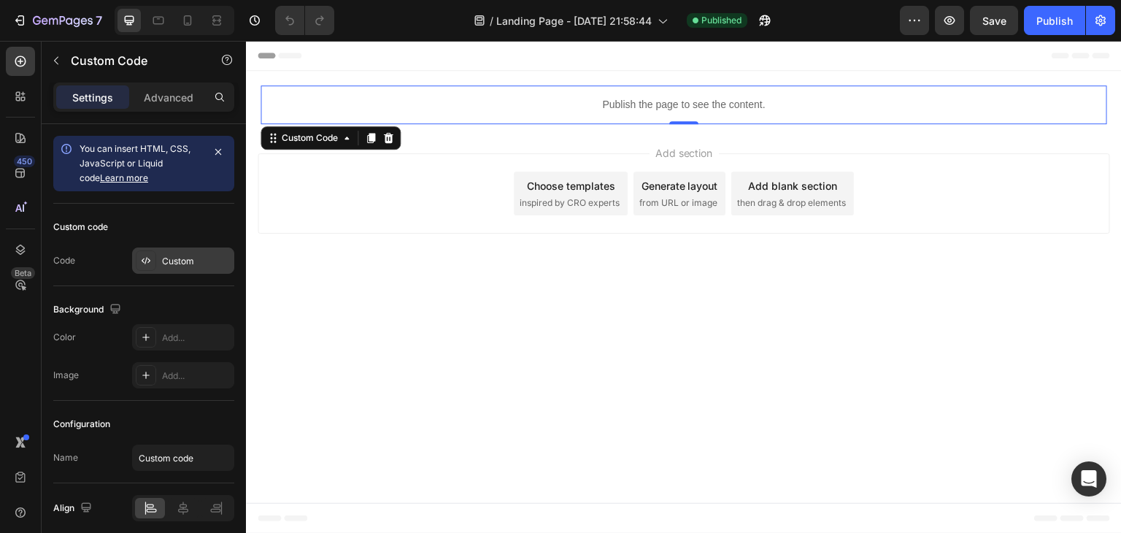
click at [172, 261] on div "Custom" at bounding box center [196, 261] width 69 height 13
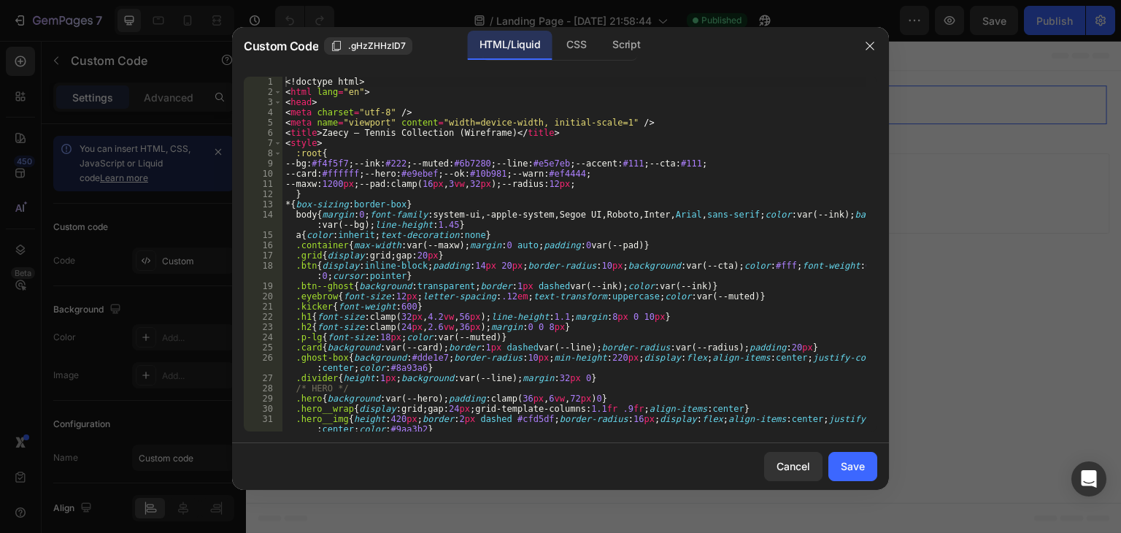
type textarea "<meta charset="utf-8" />"
click at [491, 112] on div "<! doctype html > < html lang = "en" > < head > < meta charset = "utf-8" /> < m…" at bounding box center [575, 264] width 584 height 375
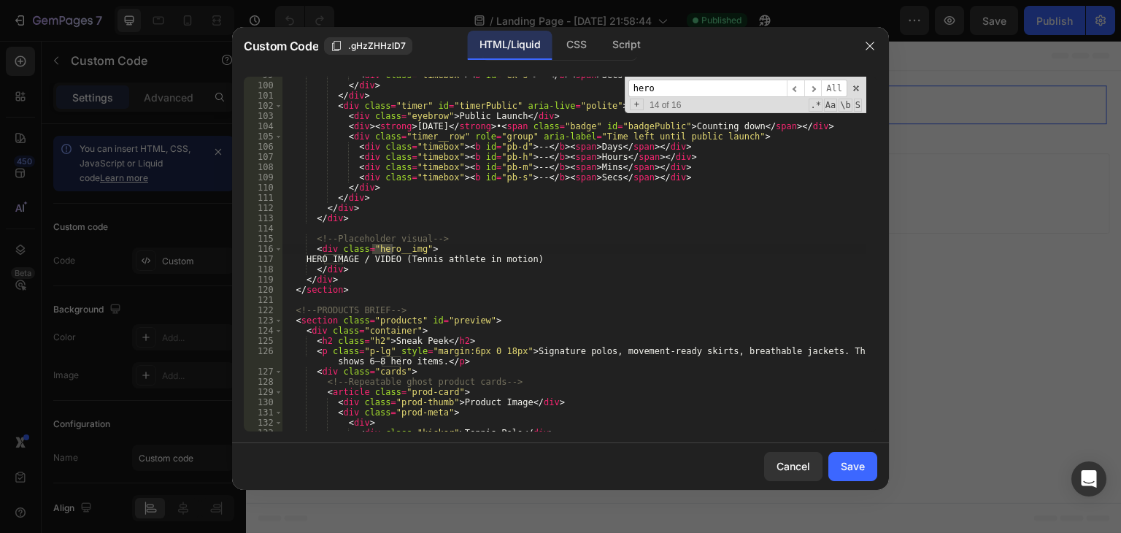
scroll to position [1080, 0]
type input "hero"
drag, startPoint x: 542, startPoint y: 258, endPoint x: 415, endPoint y: 260, distance: 126.3
click at [415, 260] on div "< div class = "timebox" > < b id = "ex-s" > -- </ b > < span > Secs </ span > <…" at bounding box center [575, 257] width 584 height 375
type textarea "HERO IMAGE / VIDEO"
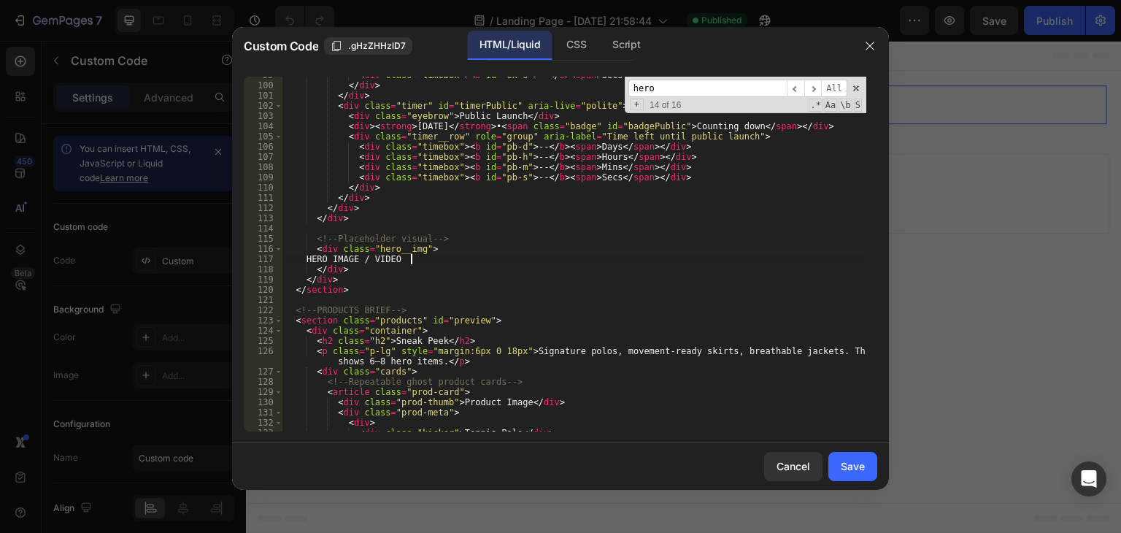
click at [704, 88] on input "hero" at bounding box center [708, 89] width 158 height 18
type input "6"
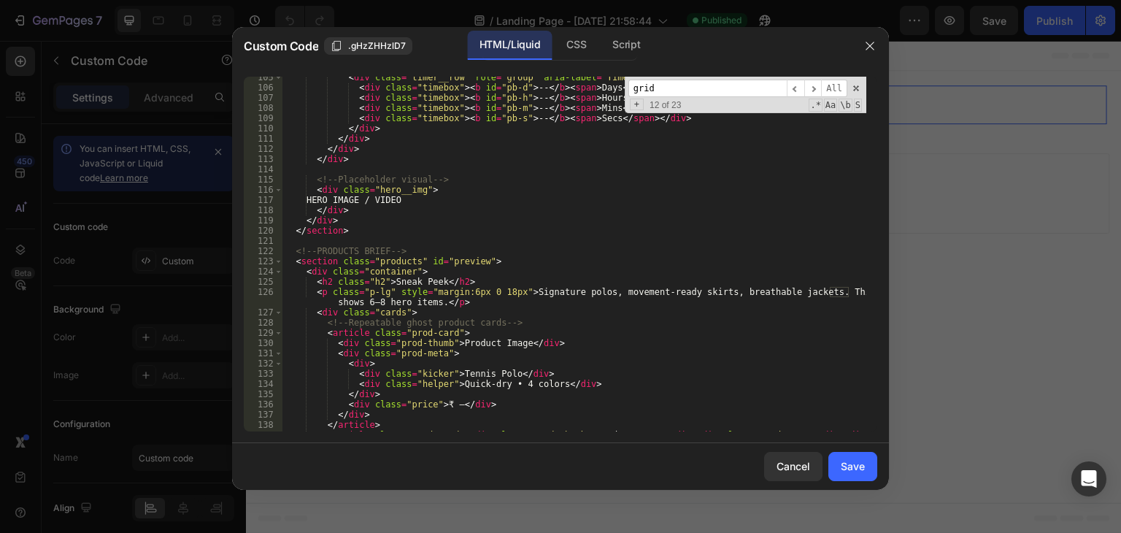
scroll to position [1226, 0]
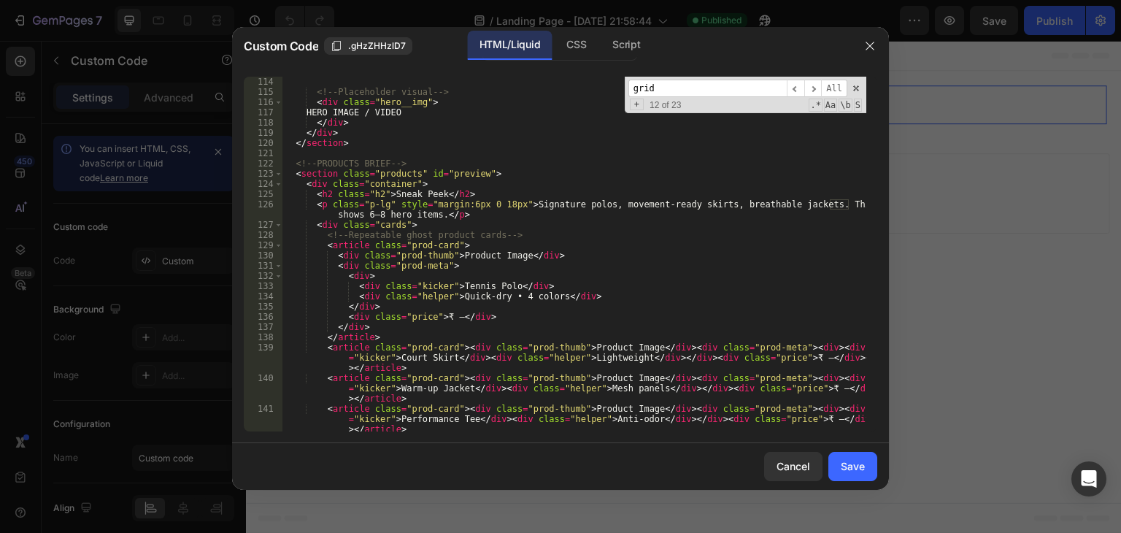
type input "grid"
drag, startPoint x: 432, startPoint y: 215, endPoint x: 806, endPoint y: 206, distance: 373.9
click at [806, 206] on div "<!-- Placeholder visual --> < div class = "hero__img" > HERO IMAGE / VIDEO </ d…" at bounding box center [575, 275] width 584 height 396
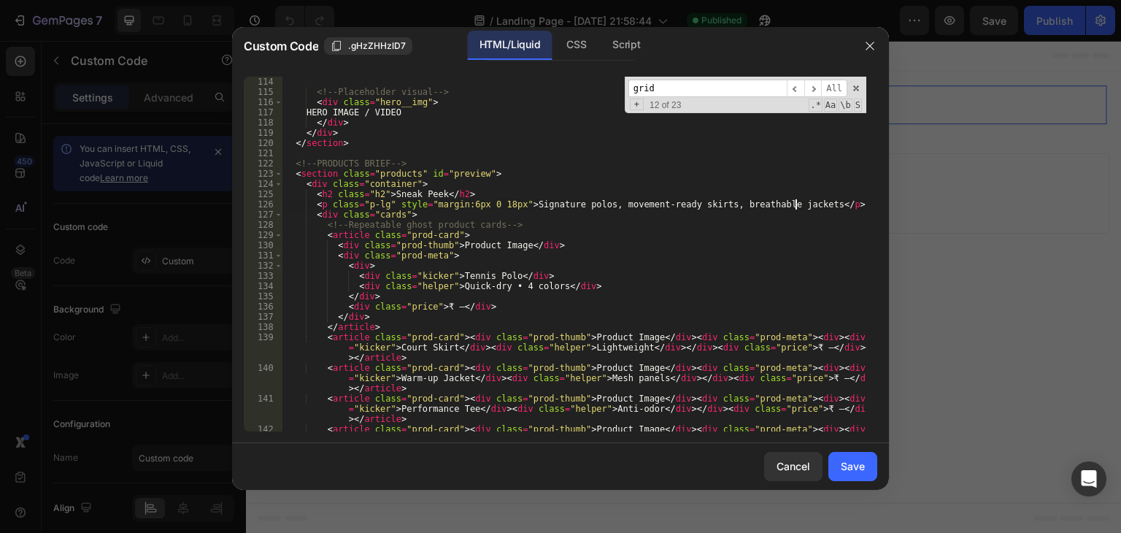
scroll to position [0, 42]
type textarea "<p class="p-lg" style="margin:6px 0 18px">Signature polos, movement-ready skirt…"
click at [845, 474] on button "Save" at bounding box center [853, 466] width 49 height 29
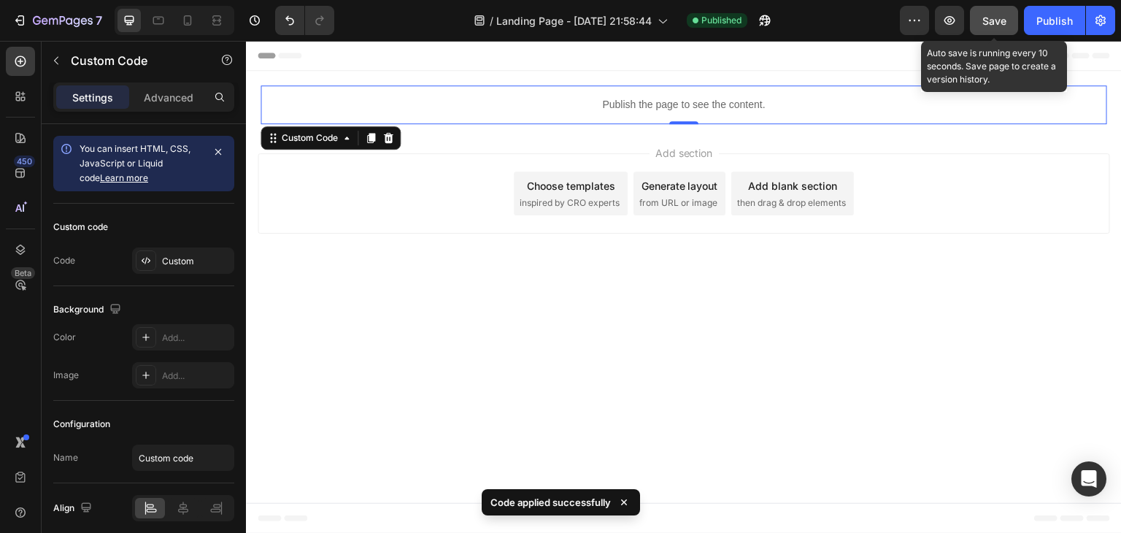
click at [983, 15] on span "Save" at bounding box center [995, 21] width 24 height 12
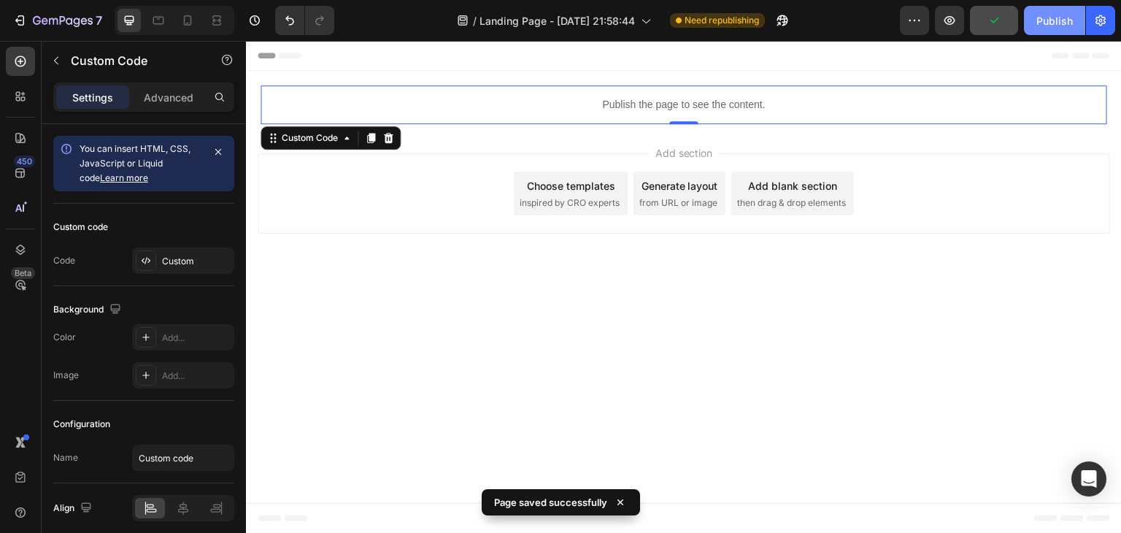
click at [1038, 24] on div "Publish" at bounding box center [1055, 20] width 36 height 15
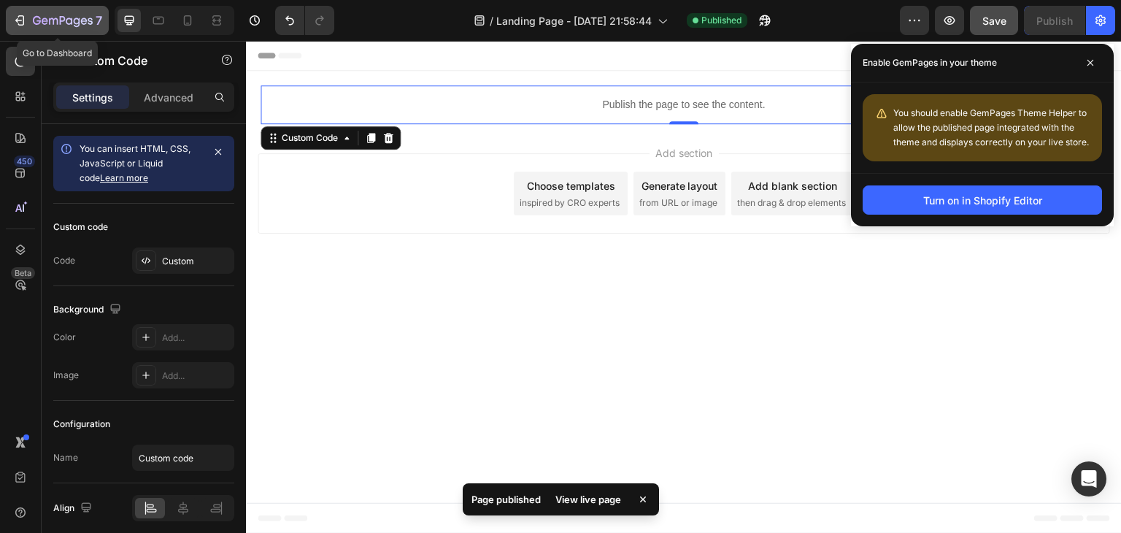
click at [26, 13] on icon "button" at bounding box center [19, 20] width 15 height 15
